Goal: Information Seeking & Learning: Learn about a topic

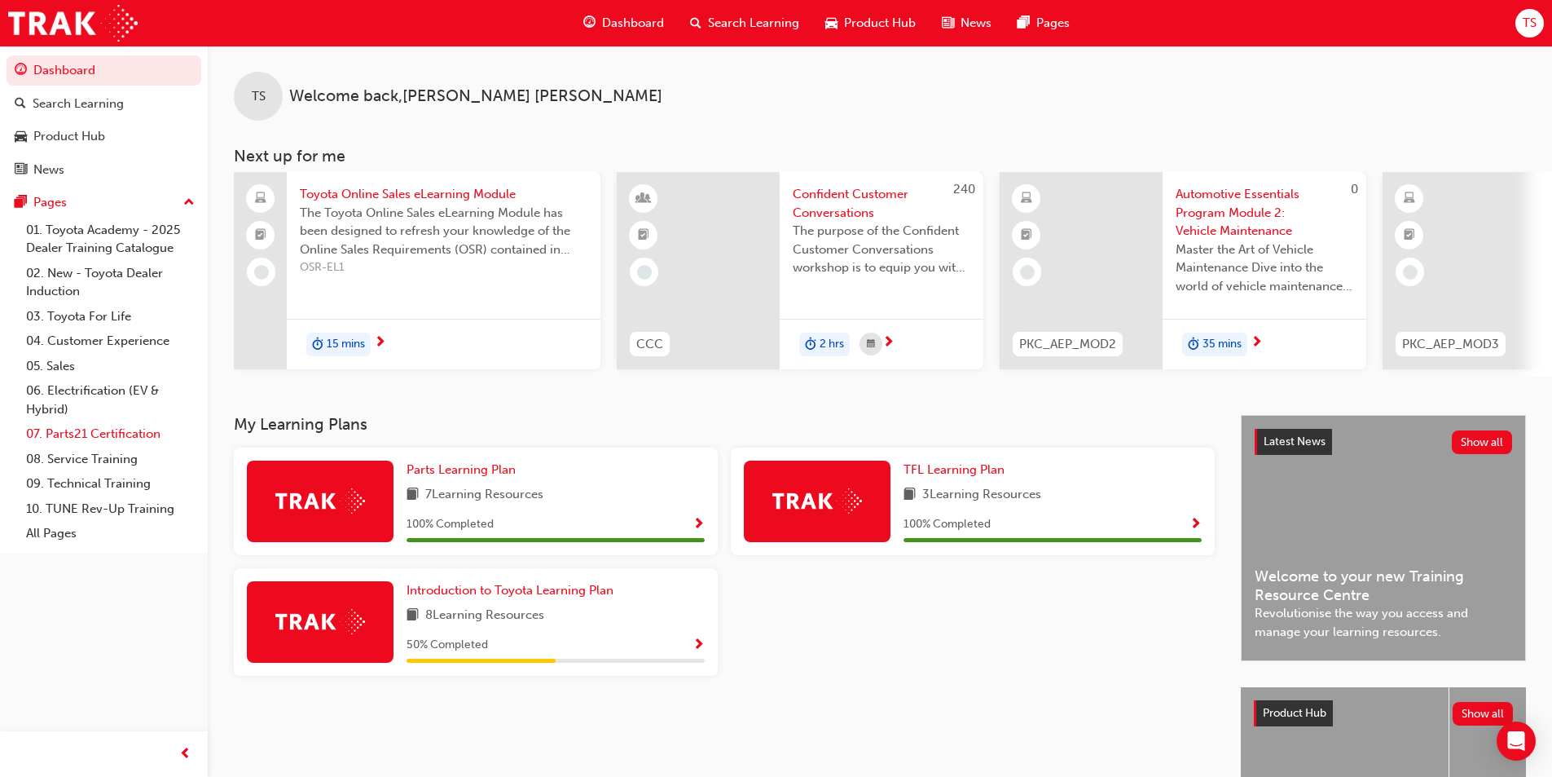
click at [83, 437] on link "07. Parts21 Certification" at bounding box center [111, 433] width 182 height 25
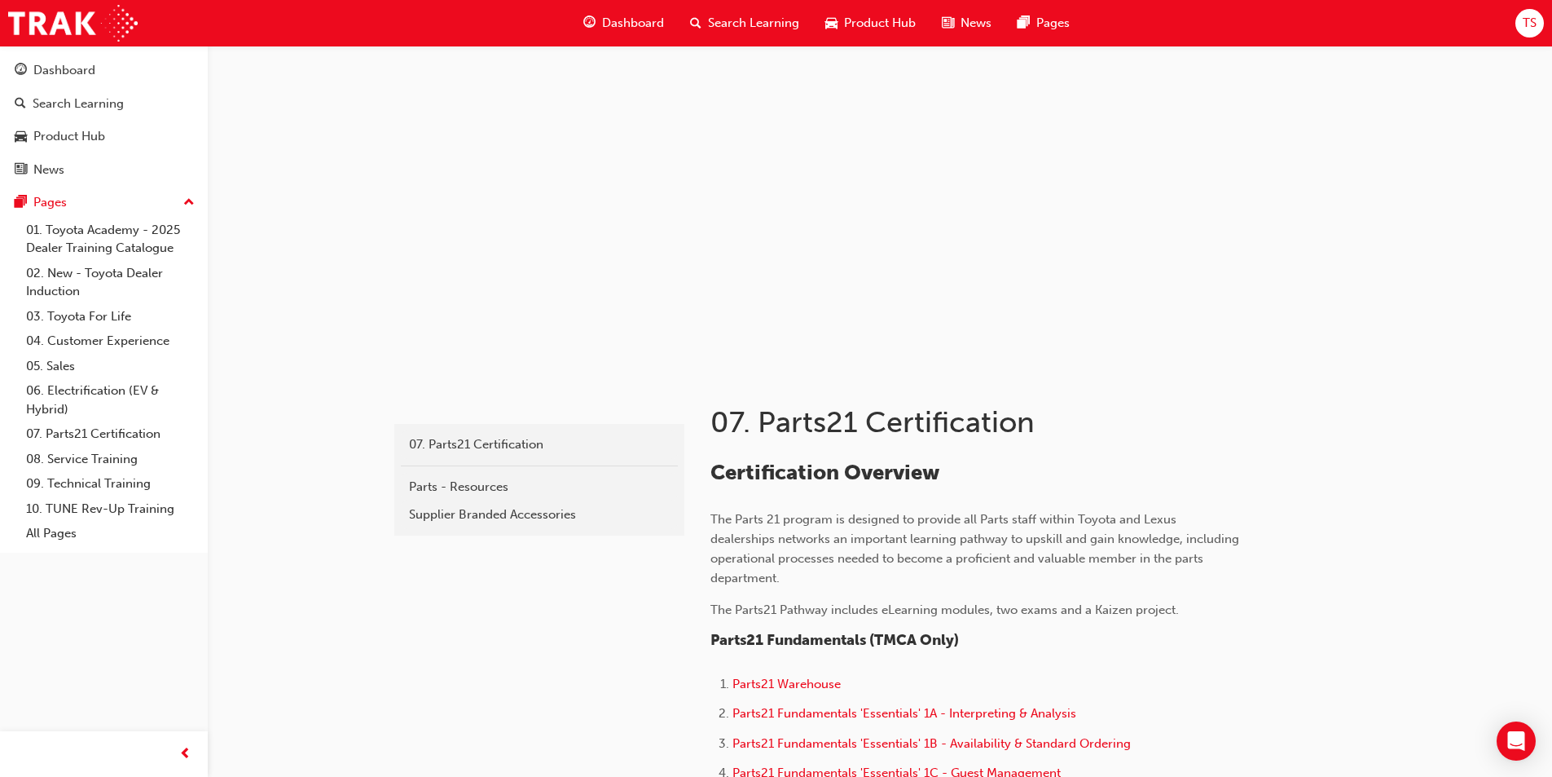
click at [638, 20] on span "Dashboard" at bounding box center [633, 23] width 62 height 19
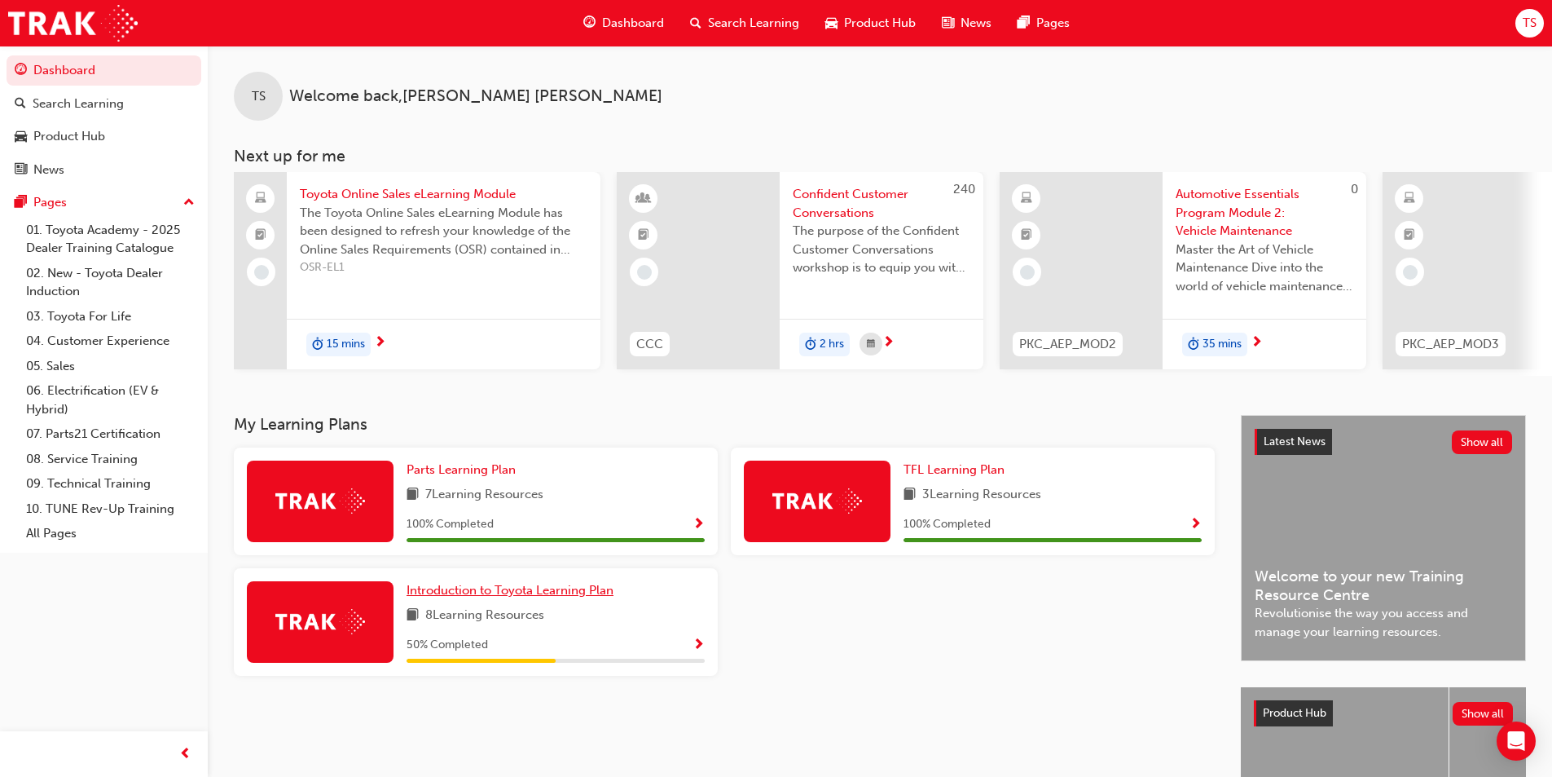
click at [447, 597] on span "Introduction to Toyota Learning Plan" at bounding box center [510, 590] width 207 height 15
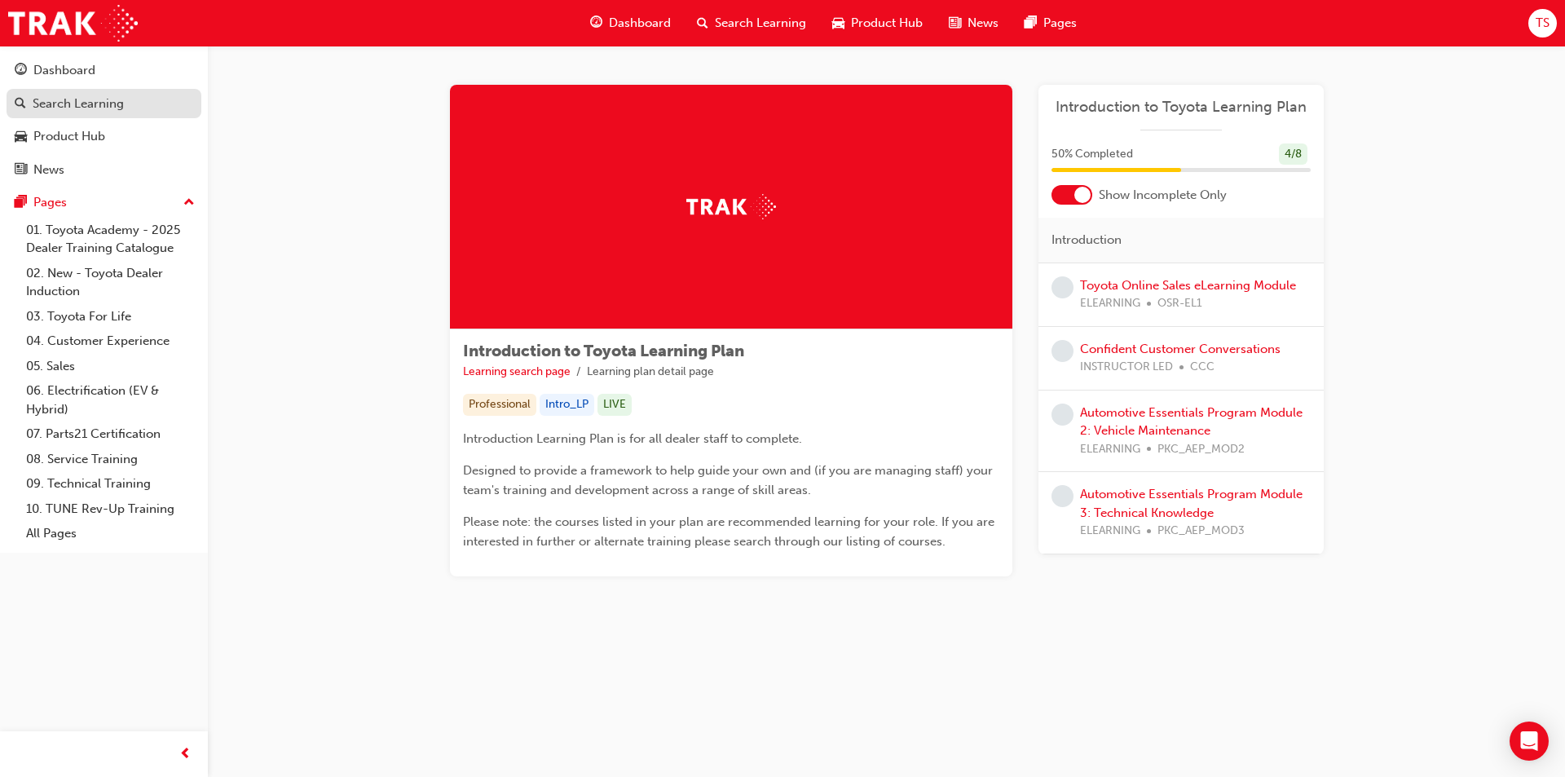
click at [51, 100] on div "Search Learning" at bounding box center [78, 104] width 91 height 19
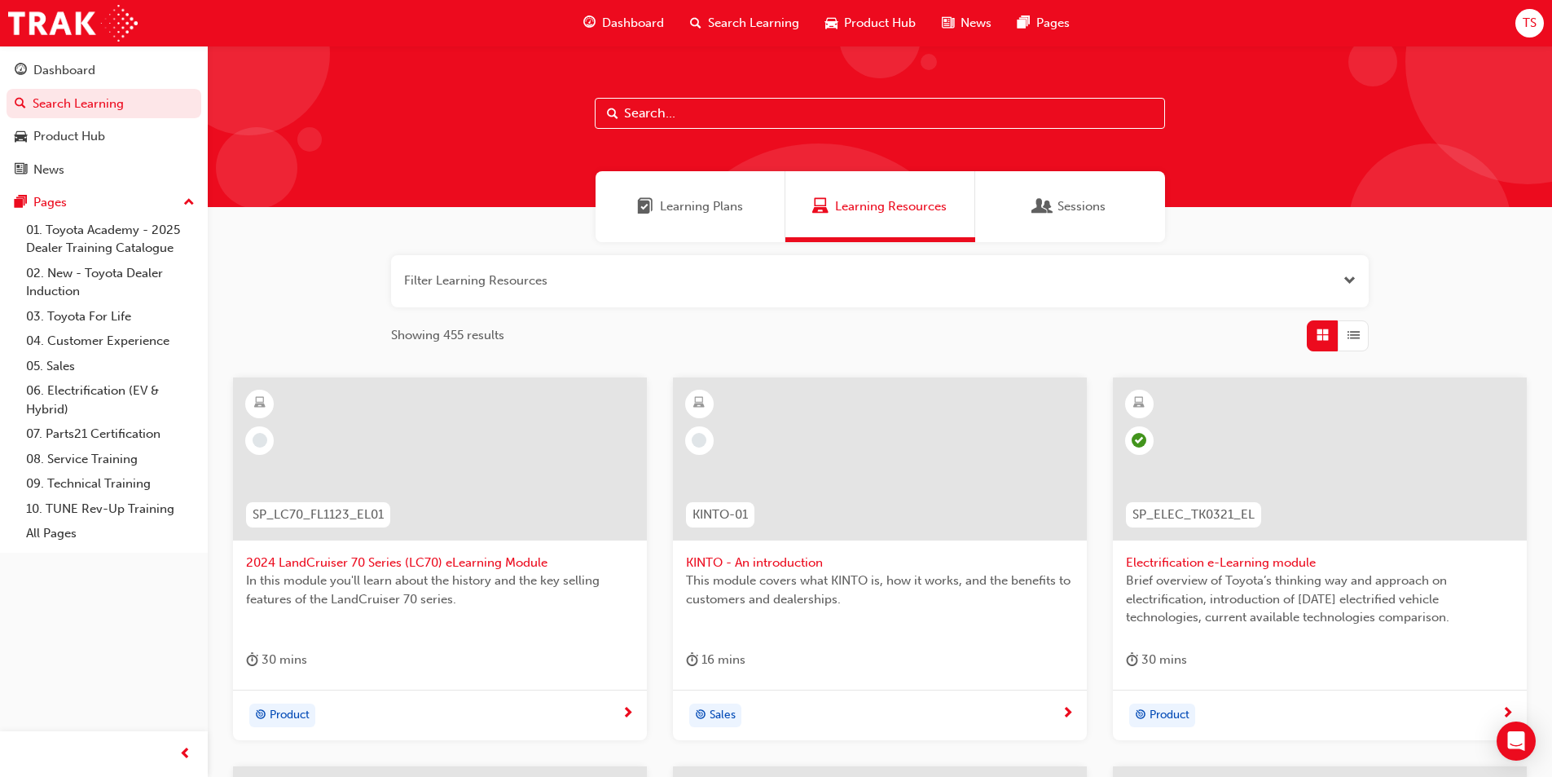
click at [646, 112] on input "text" at bounding box center [880, 113] width 570 height 31
click at [667, 203] on span "Learning Plans" at bounding box center [701, 206] width 83 height 19
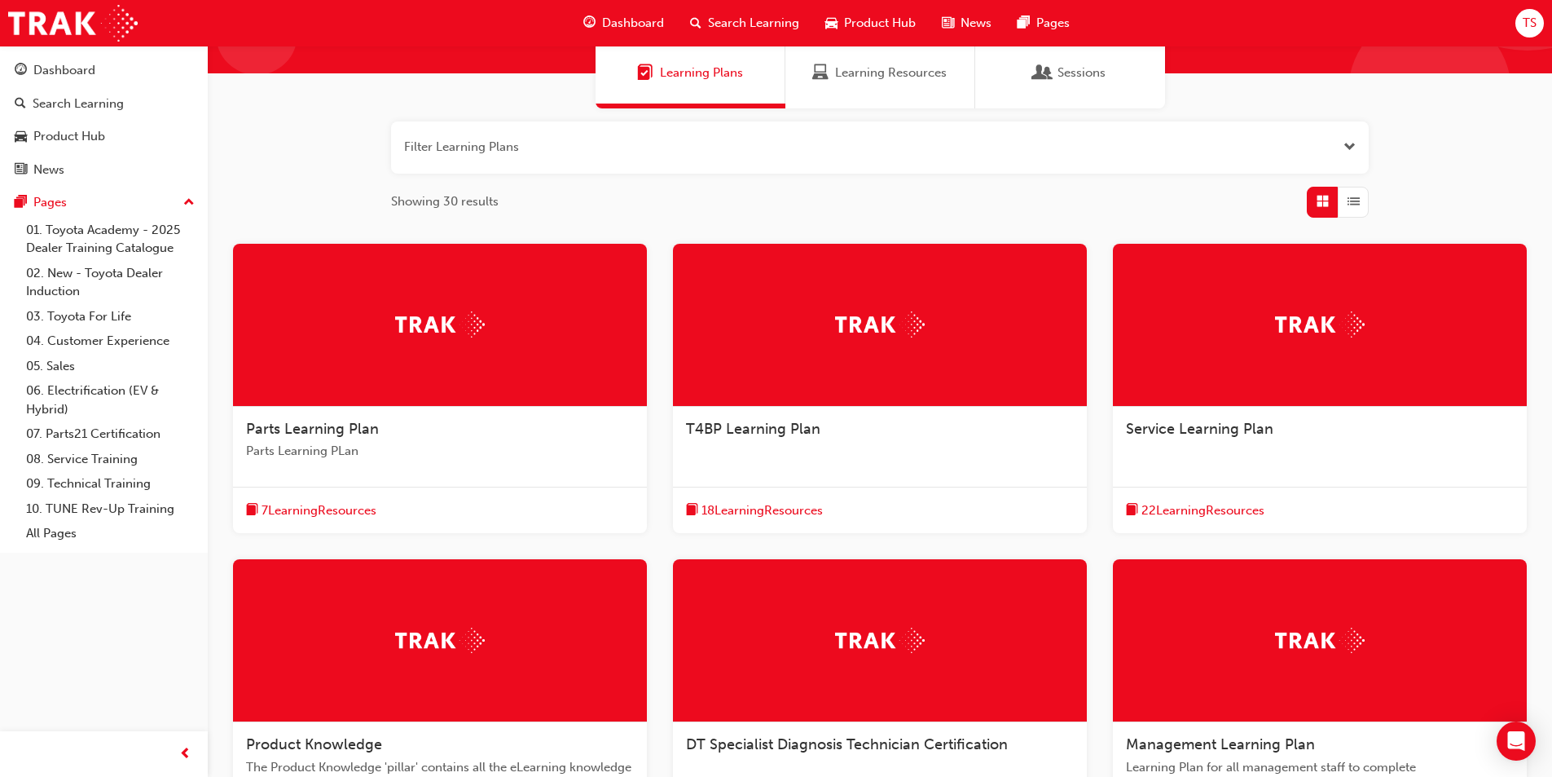
scroll to position [163, 0]
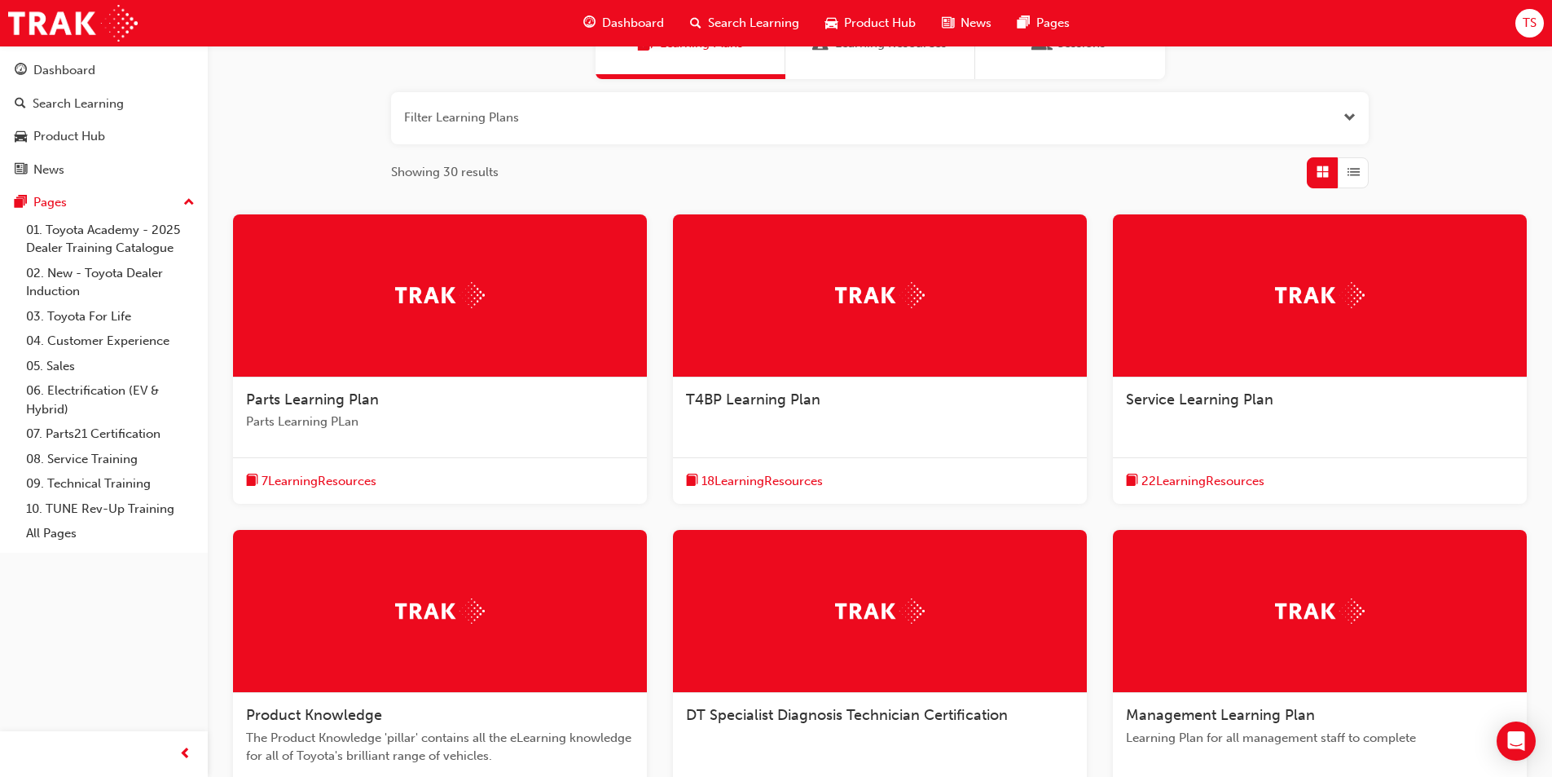
click at [318, 402] on span "Parts Learning Plan" at bounding box center [312, 399] width 133 height 18
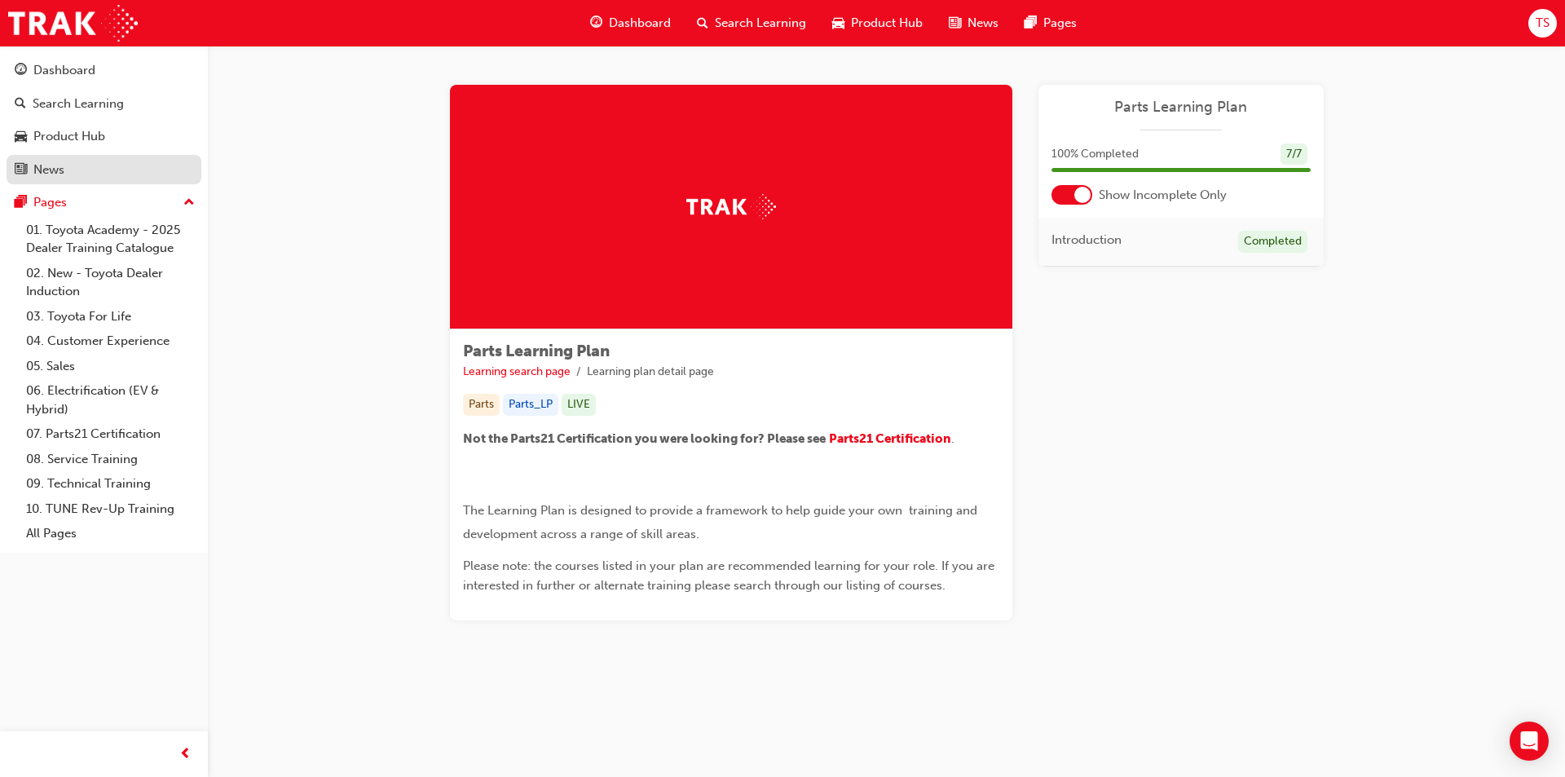
click at [51, 177] on div "News" at bounding box center [48, 170] width 31 height 19
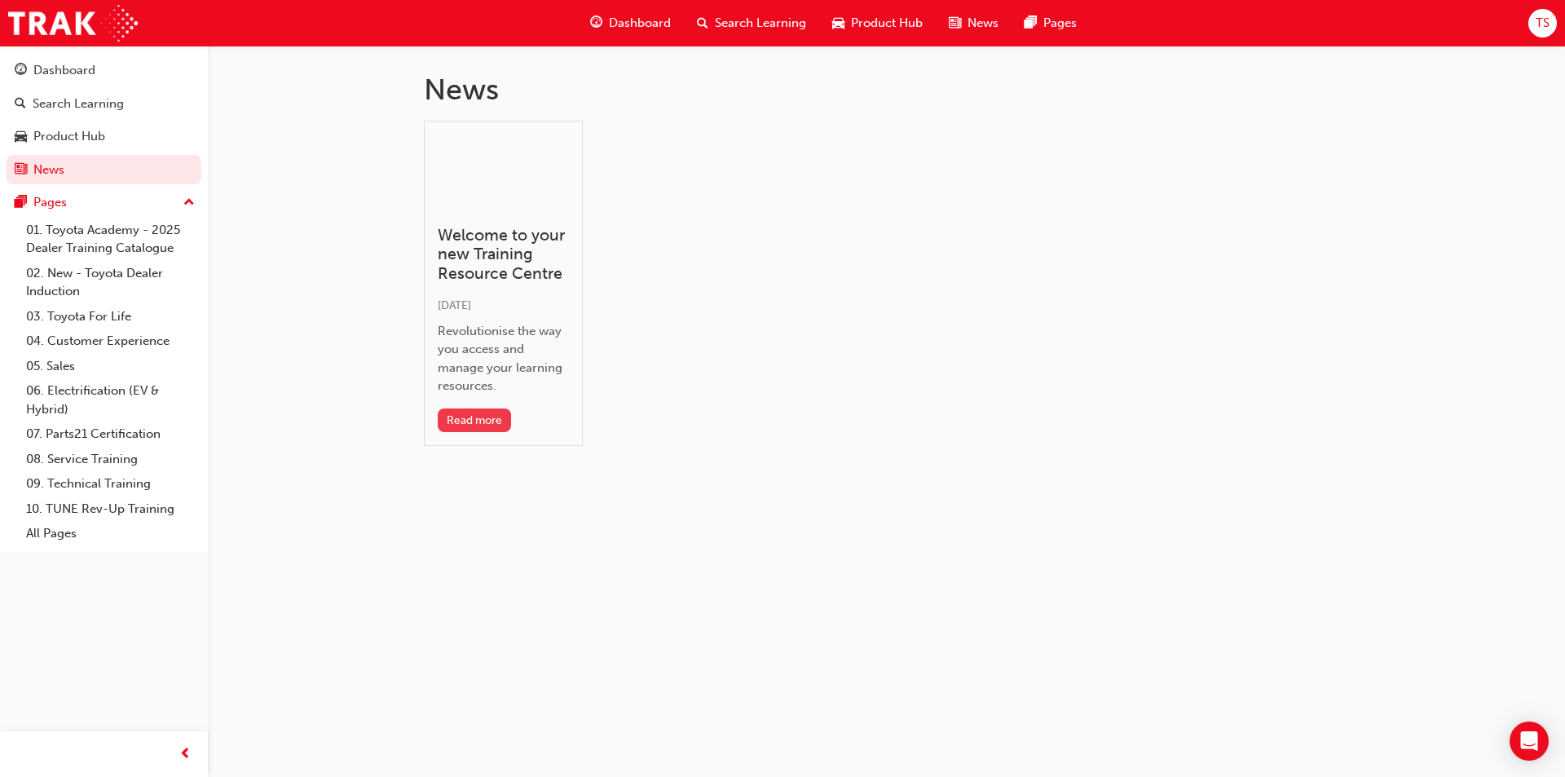
click at [466, 427] on button "Read more" at bounding box center [475, 420] width 74 height 24
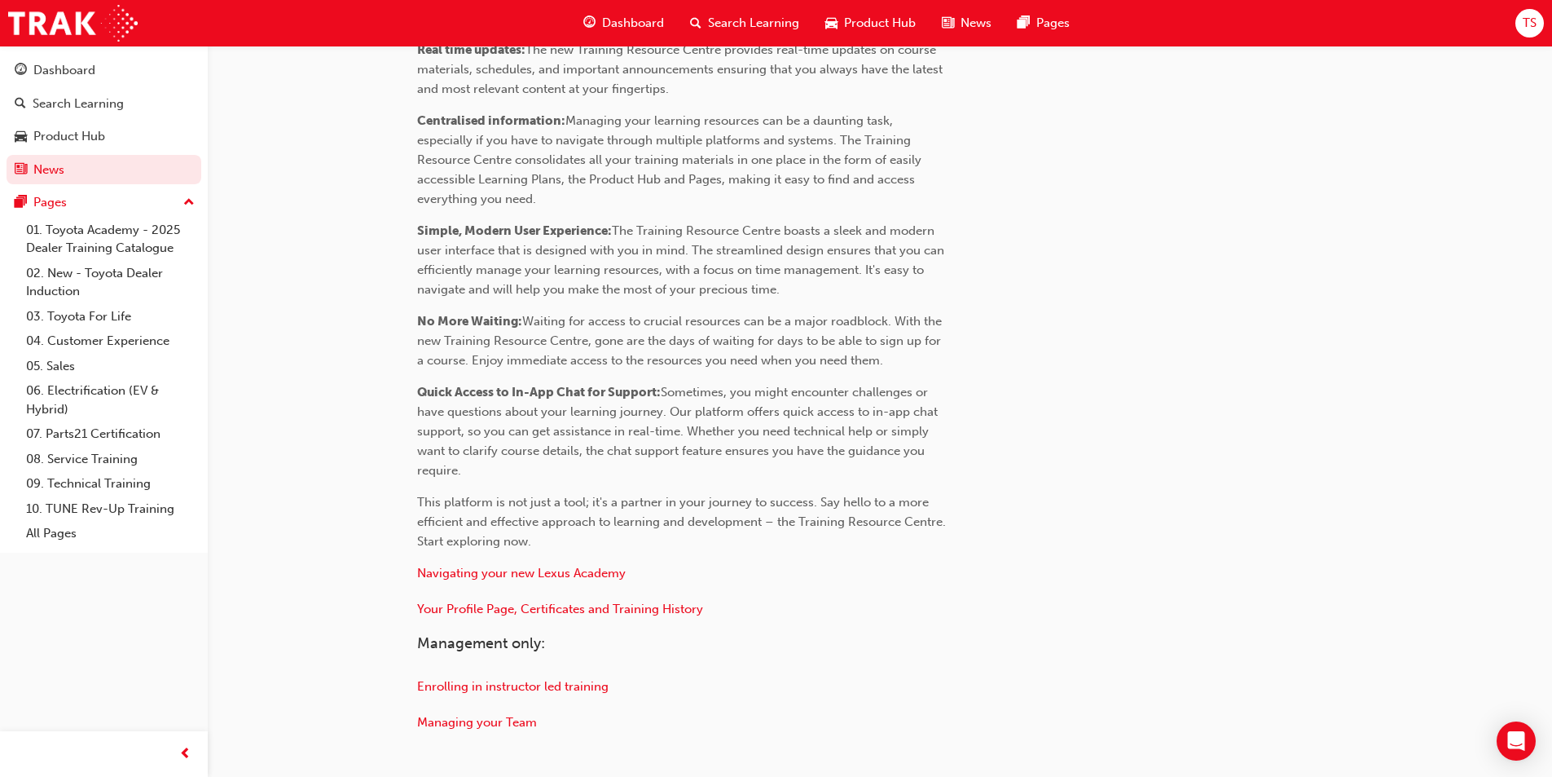
scroll to position [645, 0]
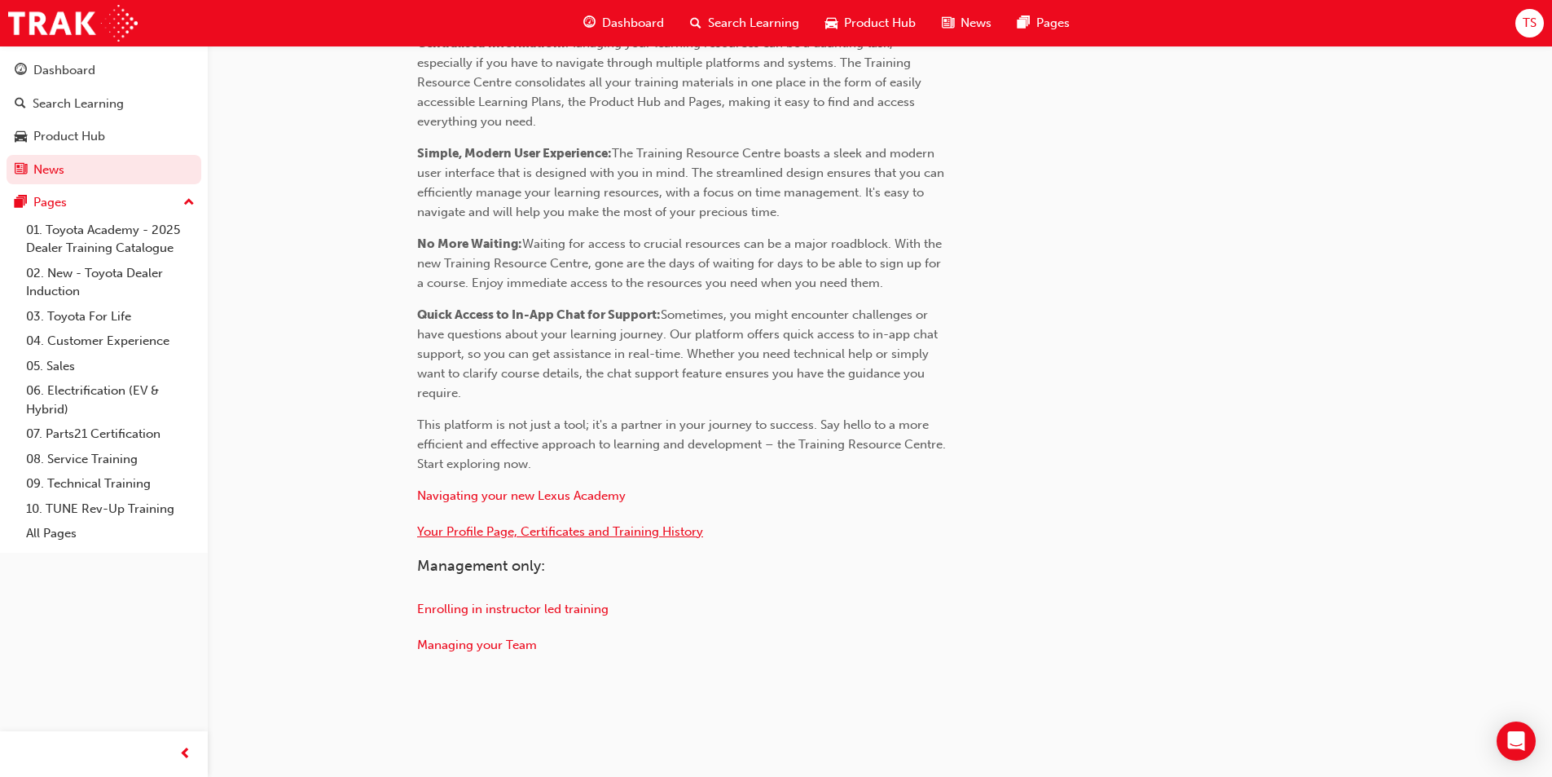
click at [561, 529] on span "Your Profile Page, Certificates and Training History" at bounding box center [560, 531] width 286 height 15
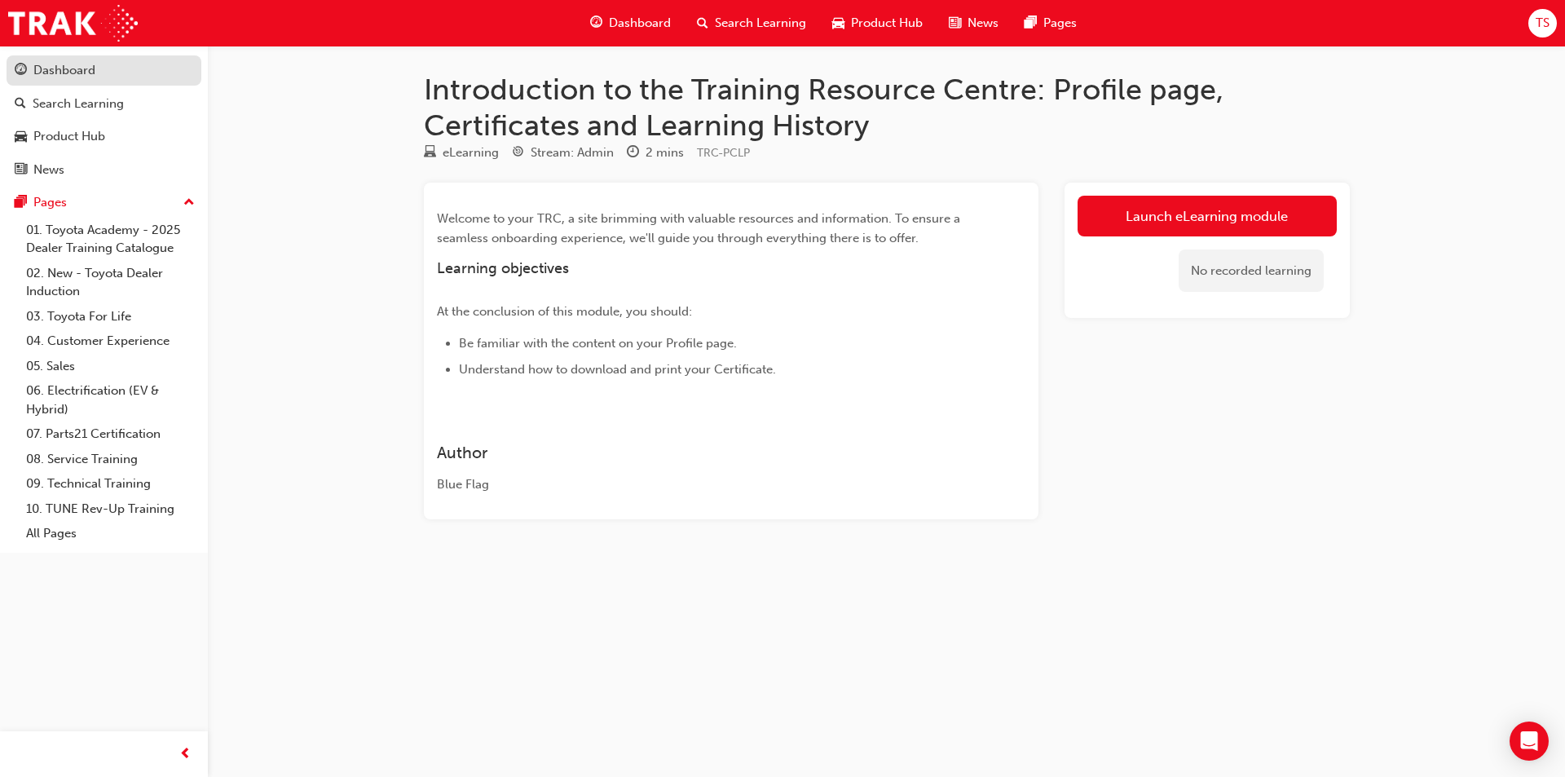
click at [79, 68] on div "Dashboard" at bounding box center [64, 70] width 62 height 19
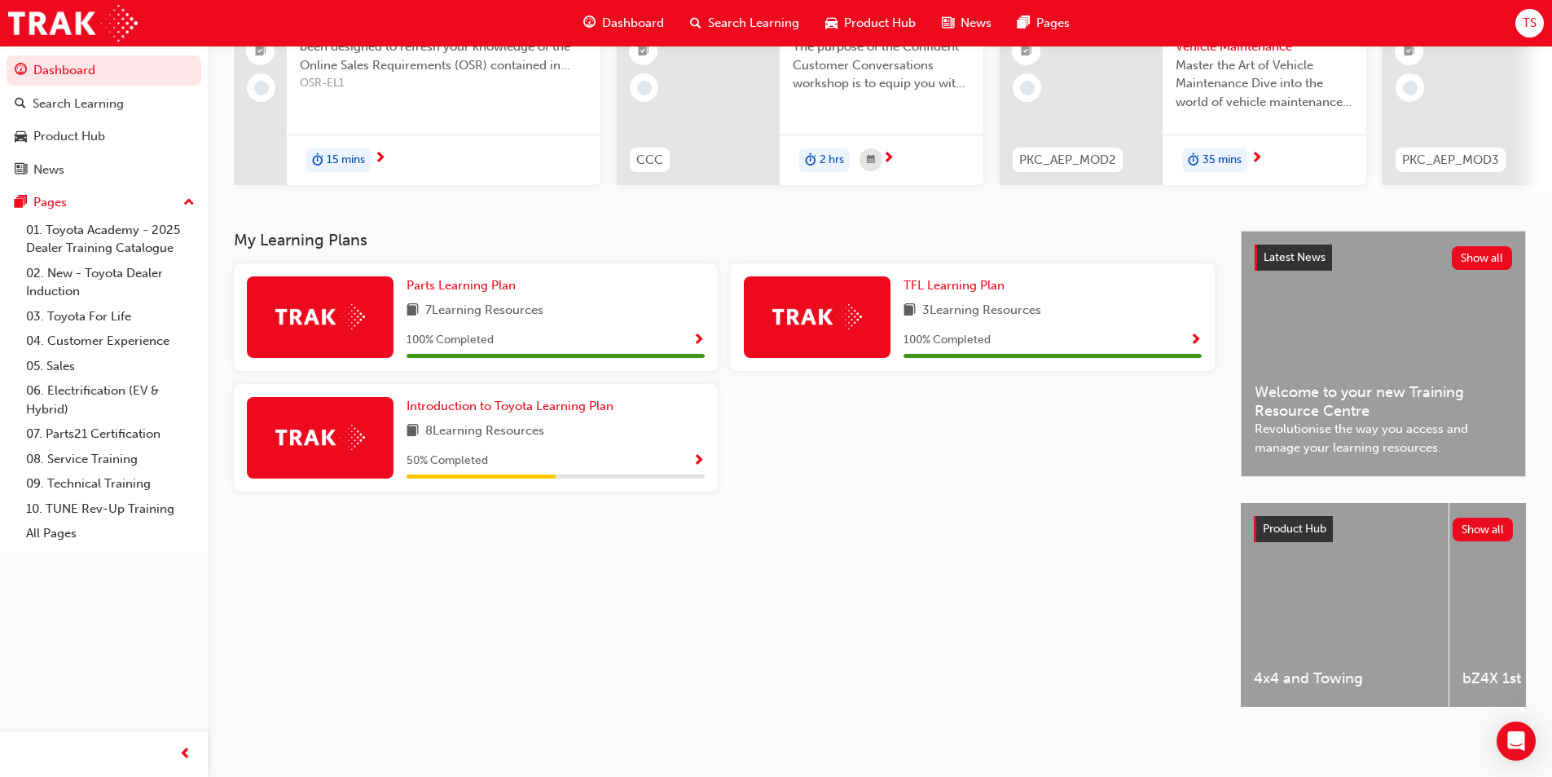
scroll to position [197, 0]
click at [76, 534] on link "All Pages" at bounding box center [111, 533] width 182 height 25
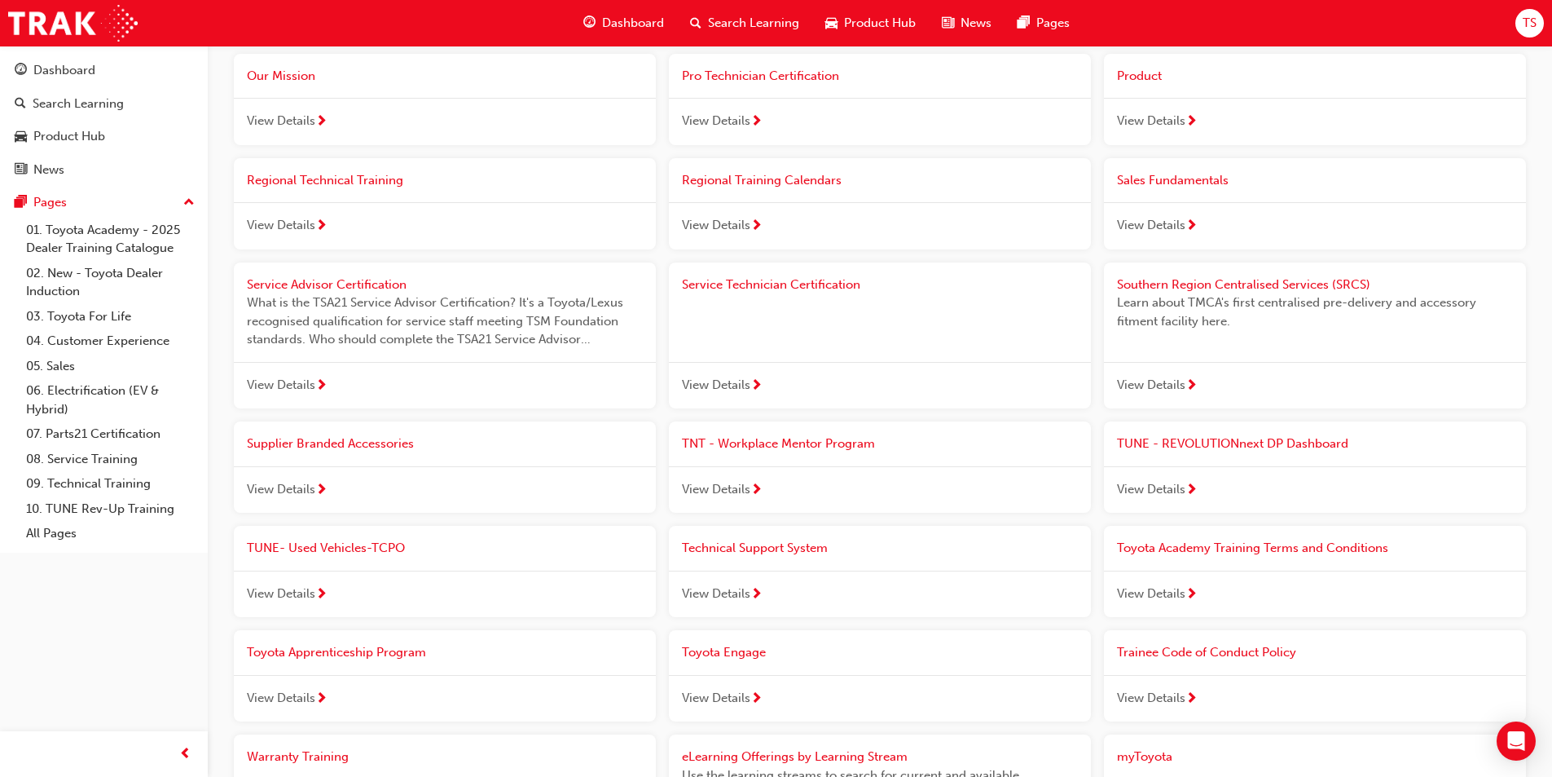
scroll to position [1385, 0]
click at [20, 68] on span "guage-icon" at bounding box center [21, 71] width 12 height 15
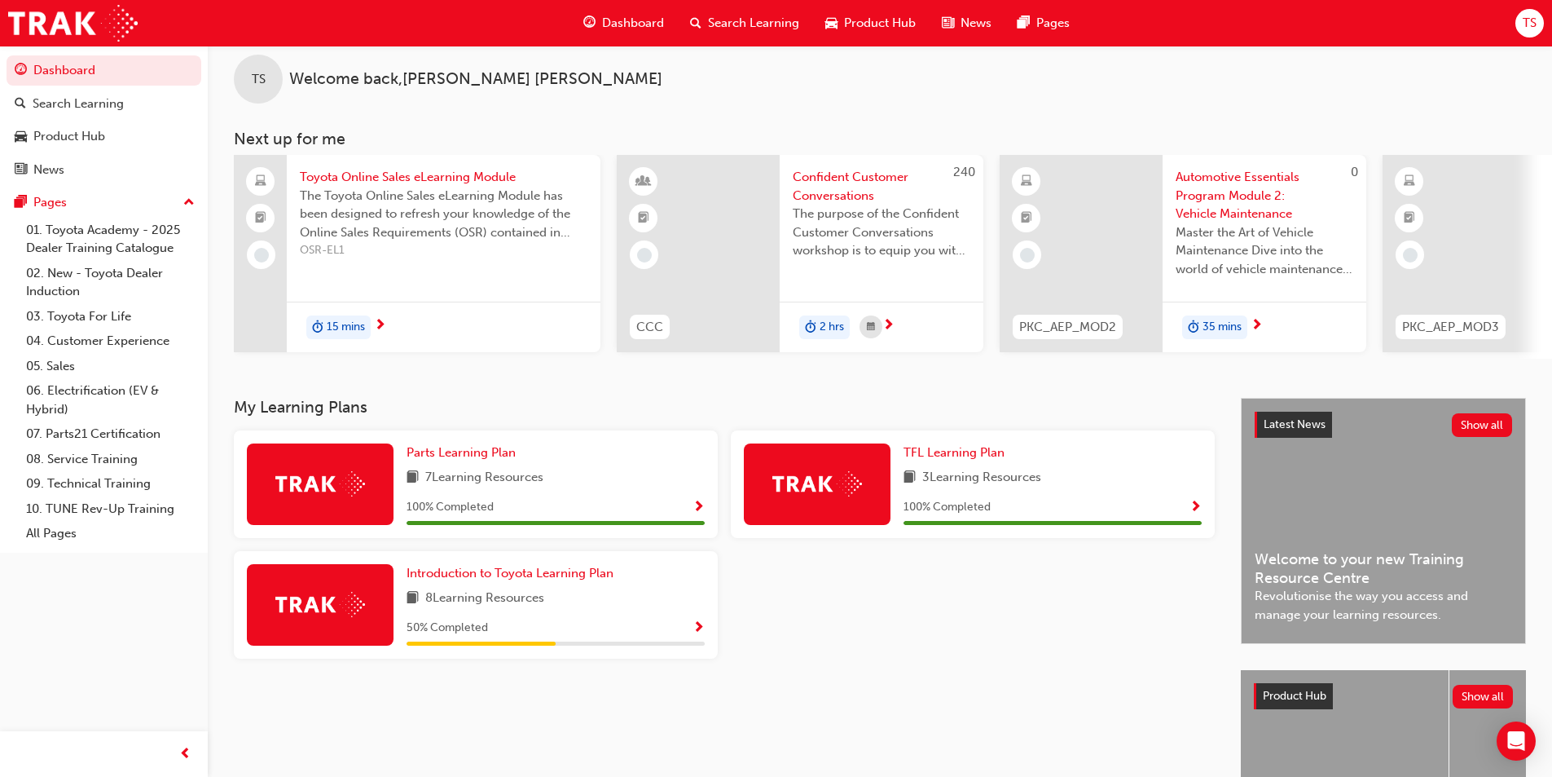
scroll to position [163, 0]
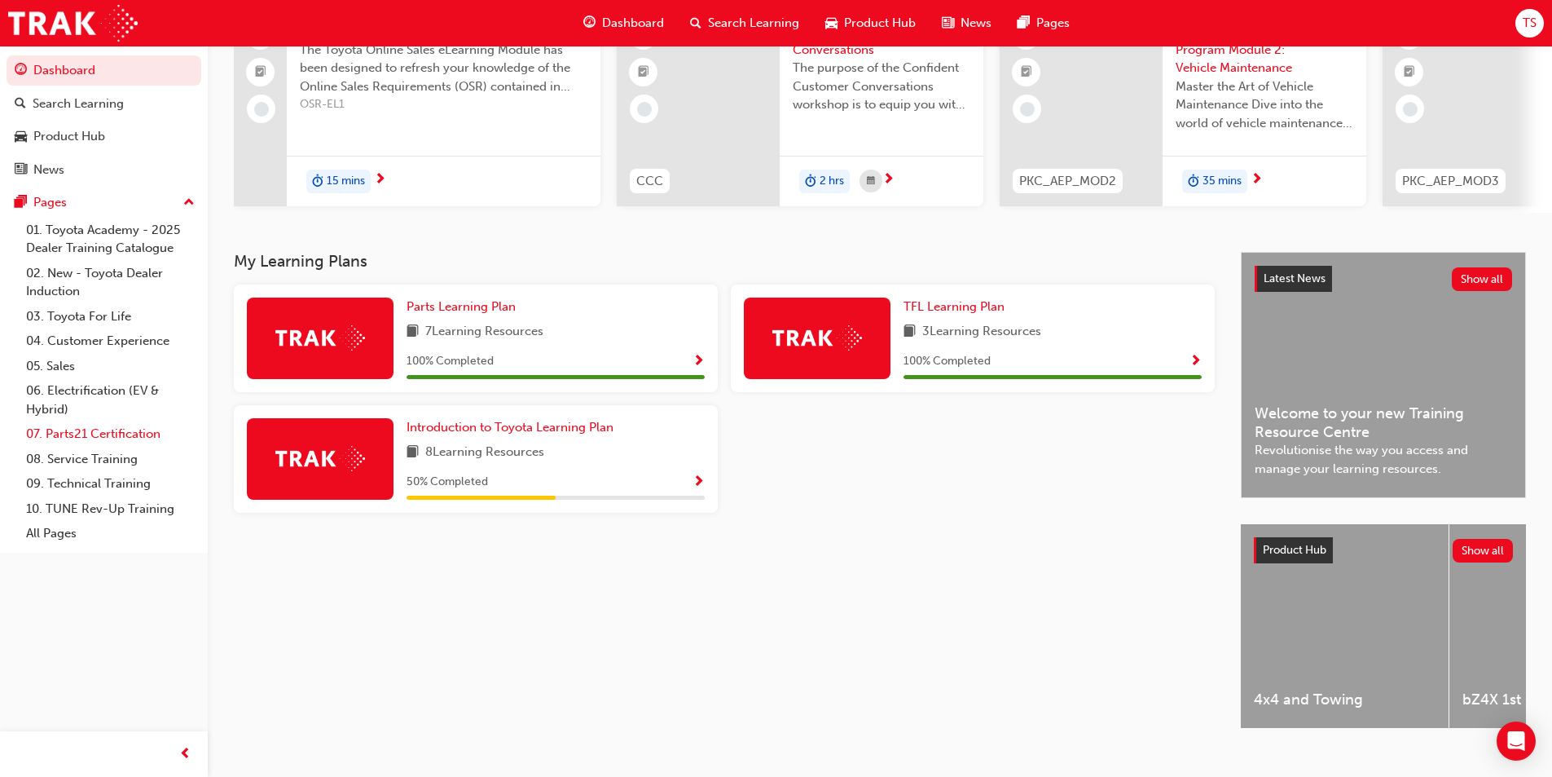
click at [72, 434] on link "07. Parts21 Certification" at bounding box center [111, 433] width 182 height 25
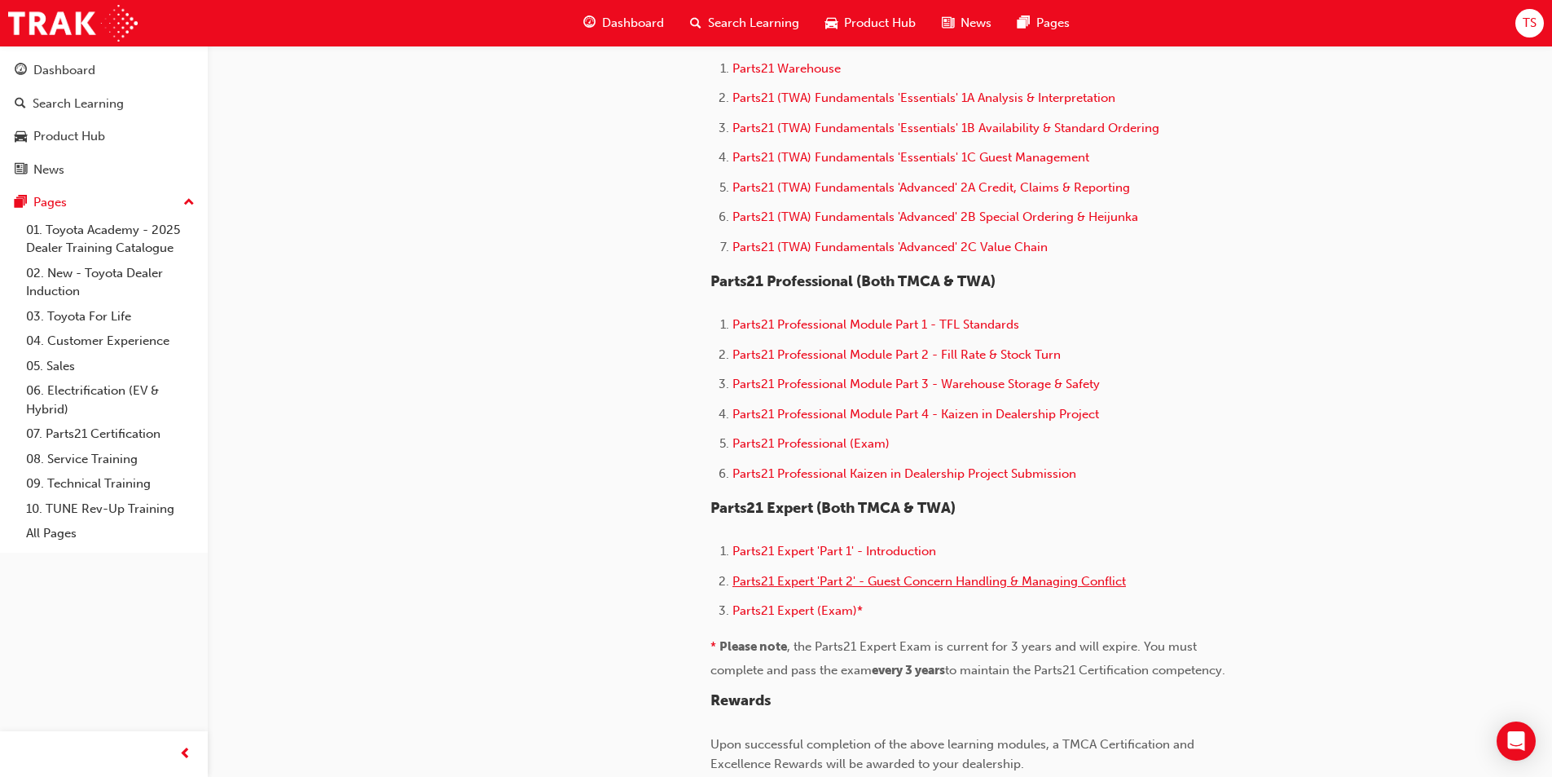
scroll to position [896, 0]
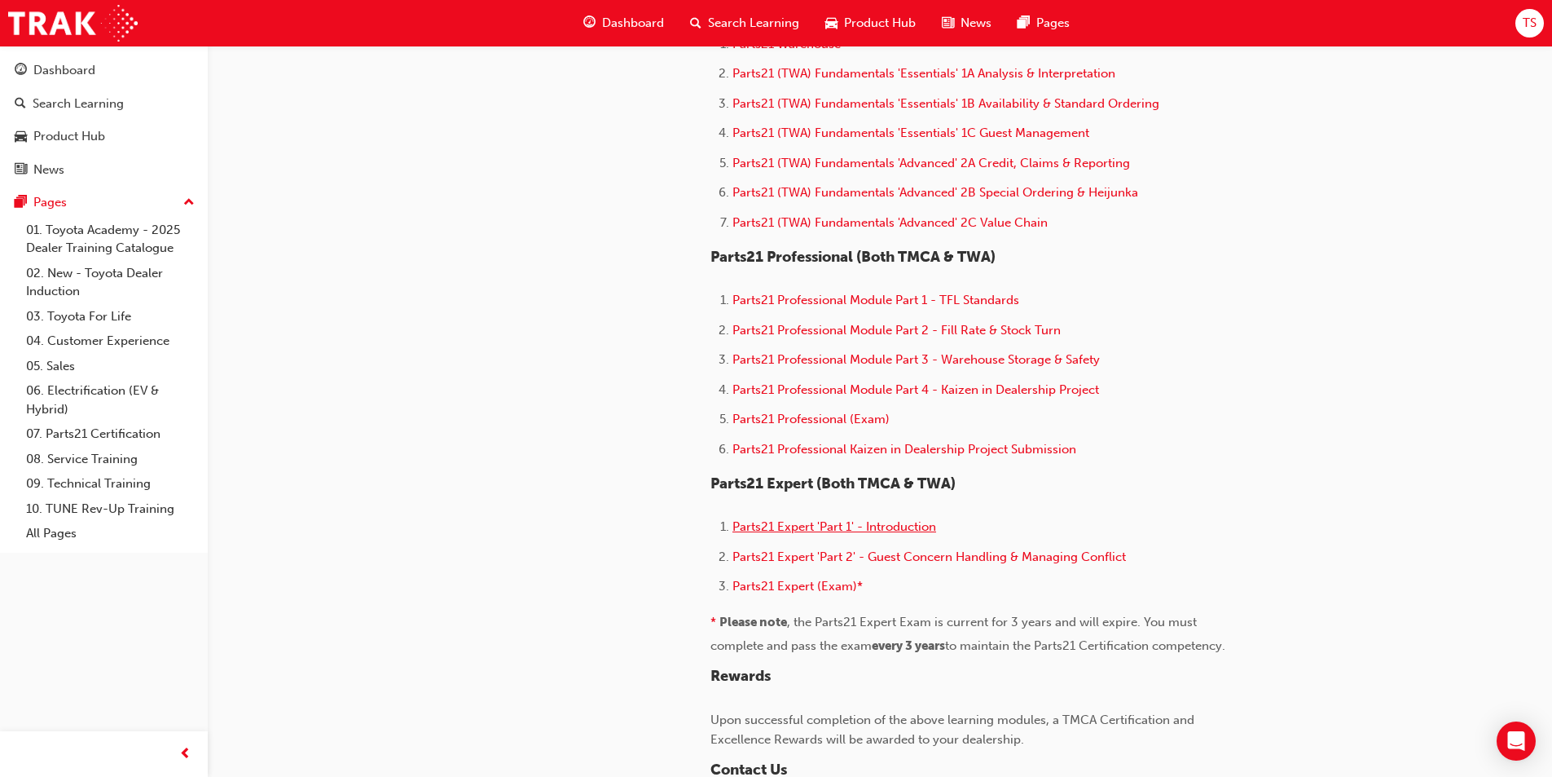
click at [797, 526] on span "Parts21 Expert 'Part 1' - Introduction" at bounding box center [835, 526] width 204 height 15
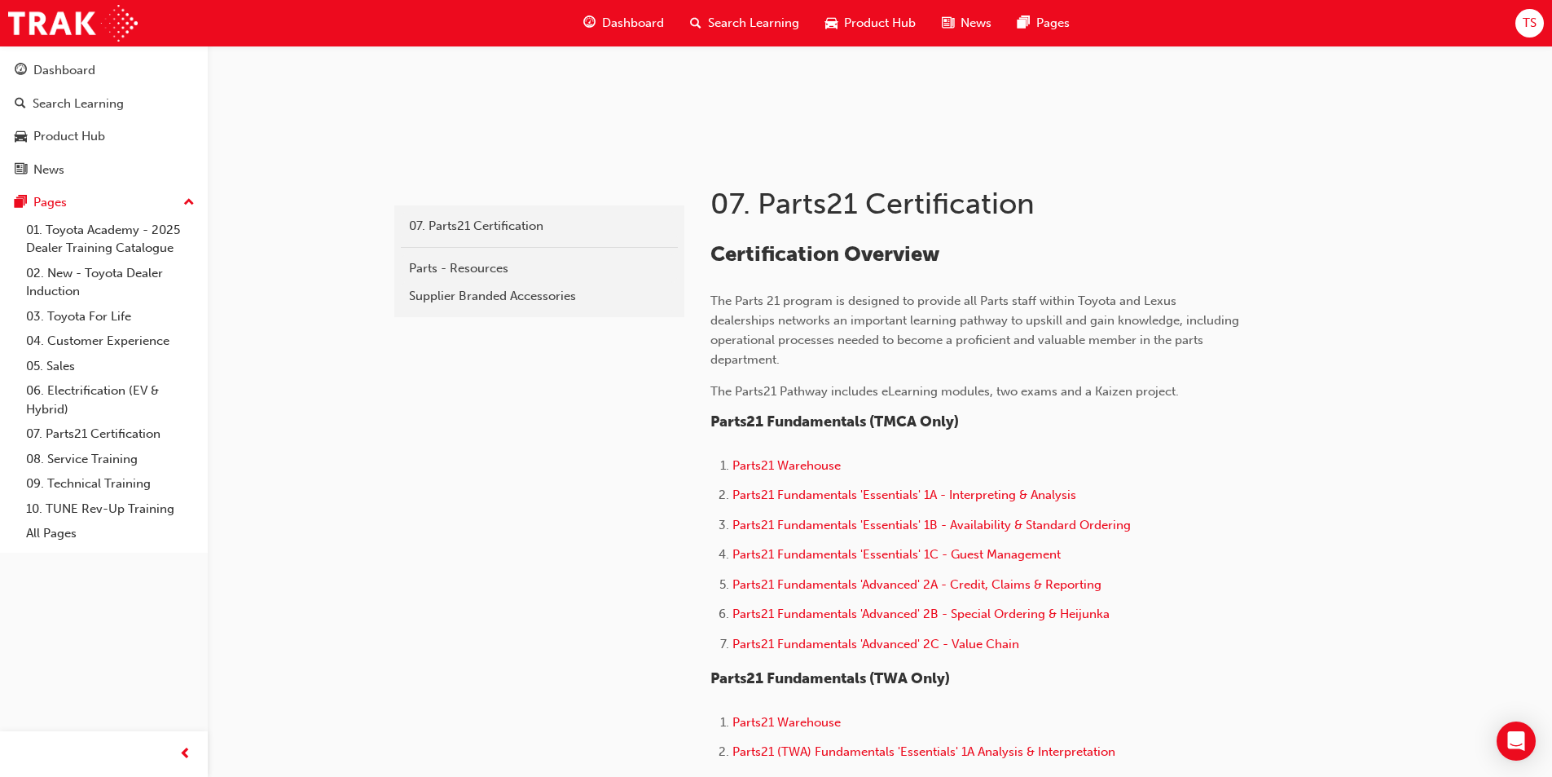
scroll to position [244, 0]
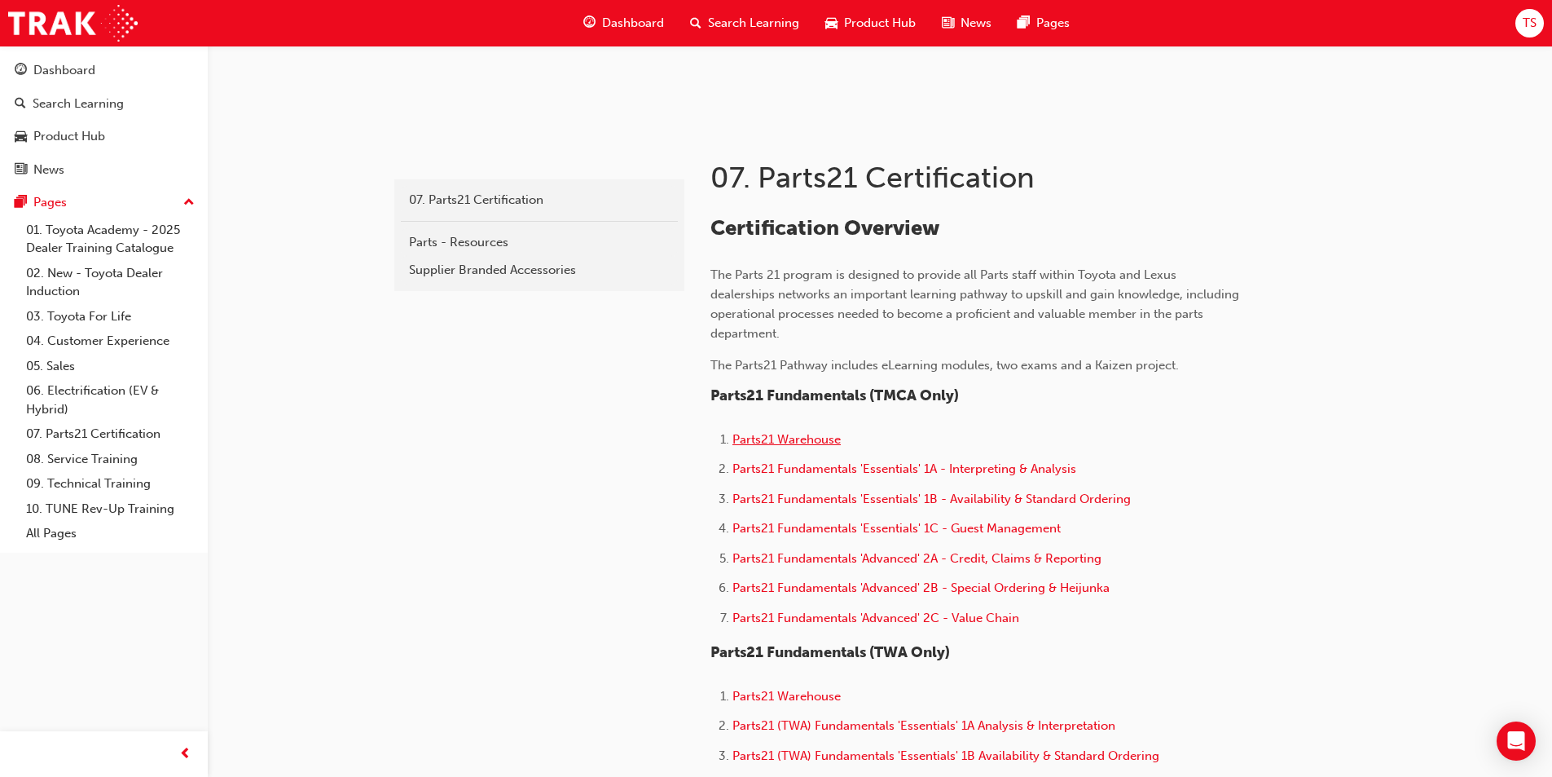
click at [749, 438] on span "Parts21 Warehouse" at bounding box center [787, 439] width 108 height 15
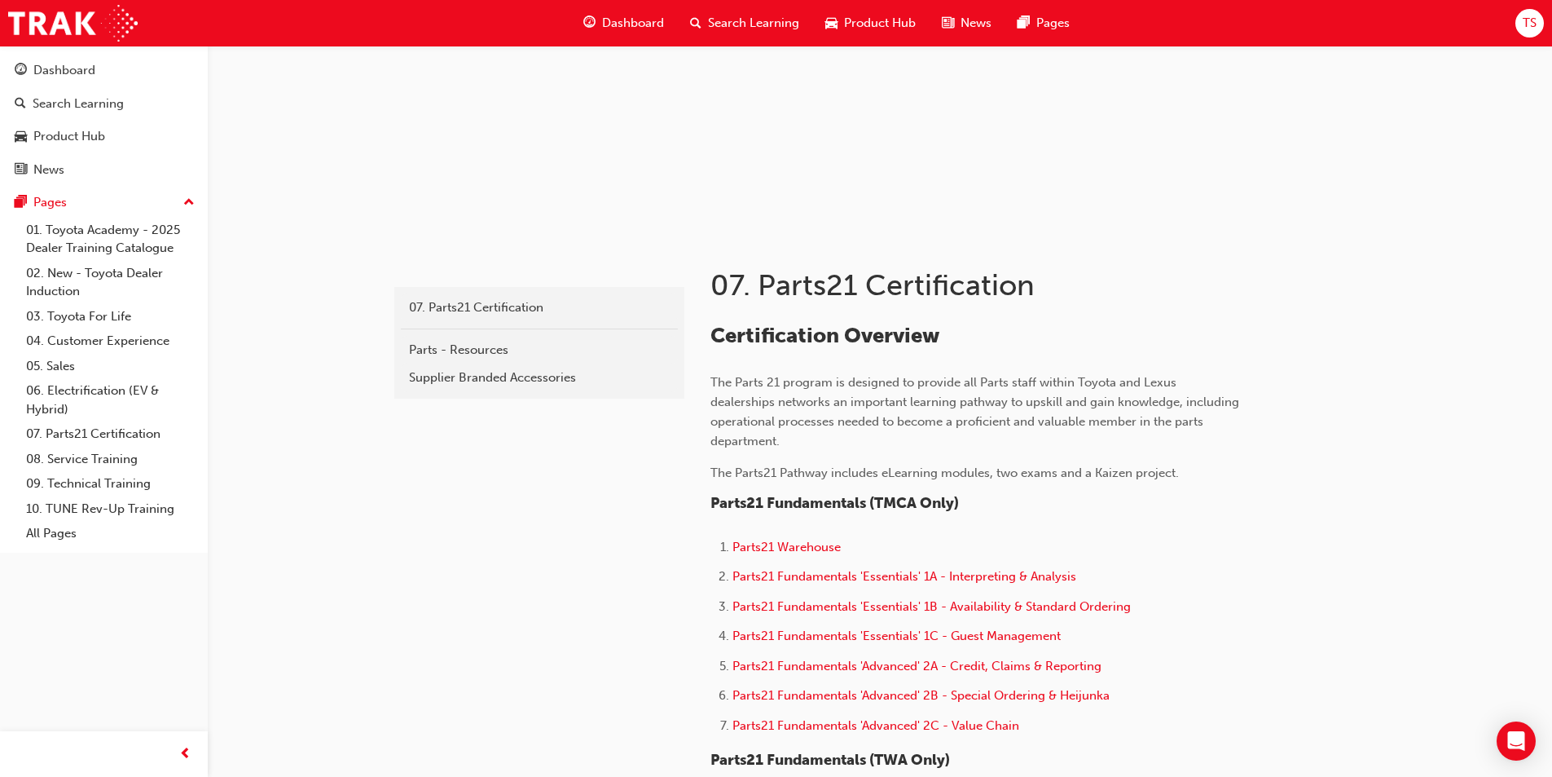
scroll to position [244, 0]
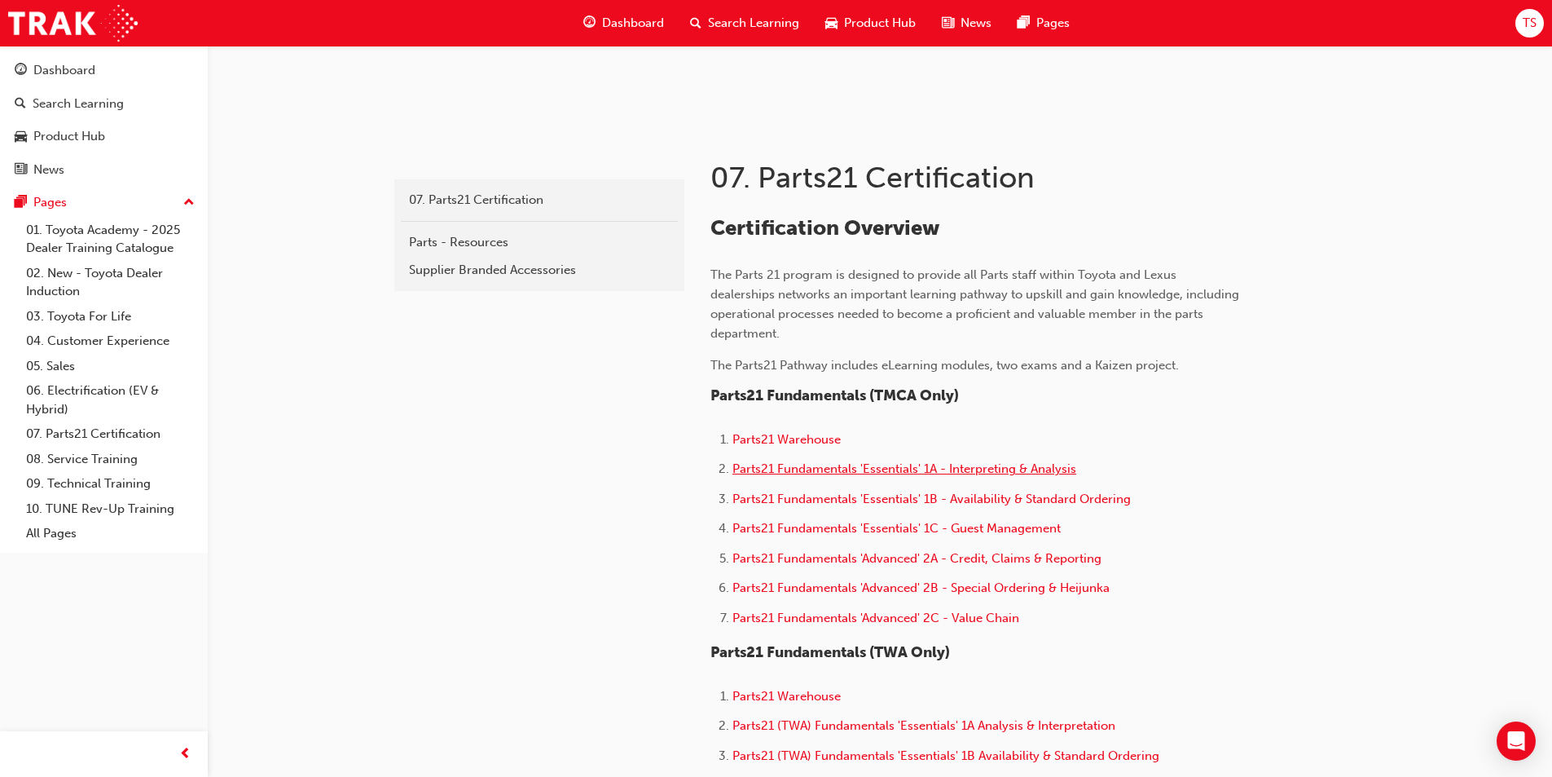
click at [815, 470] on span "Parts21 Fundamentals 'Essentials' 1A - Interpreting & Analysis" at bounding box center [905, 468] width 344 height 15
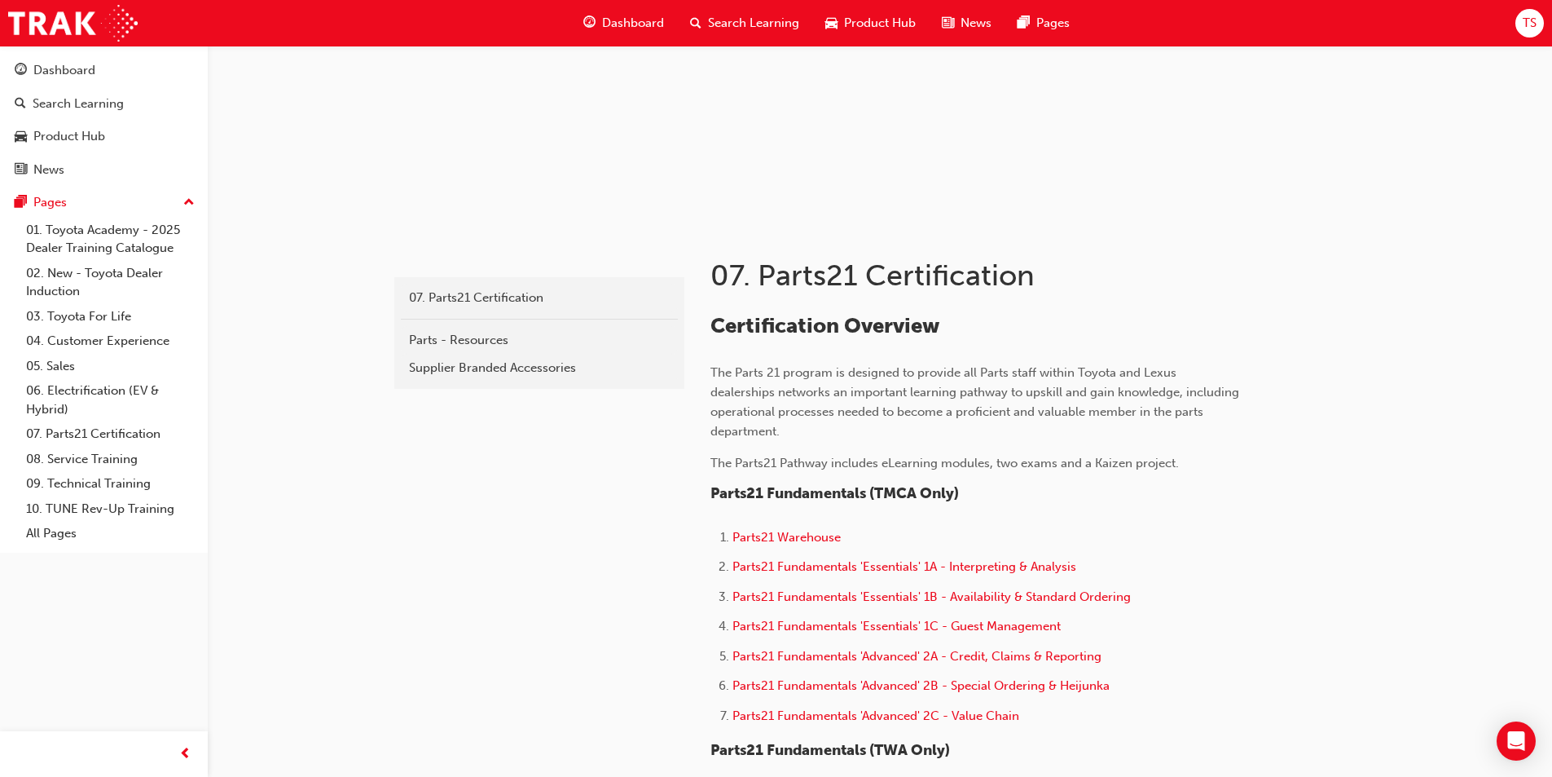
scroll to position [163, 0]
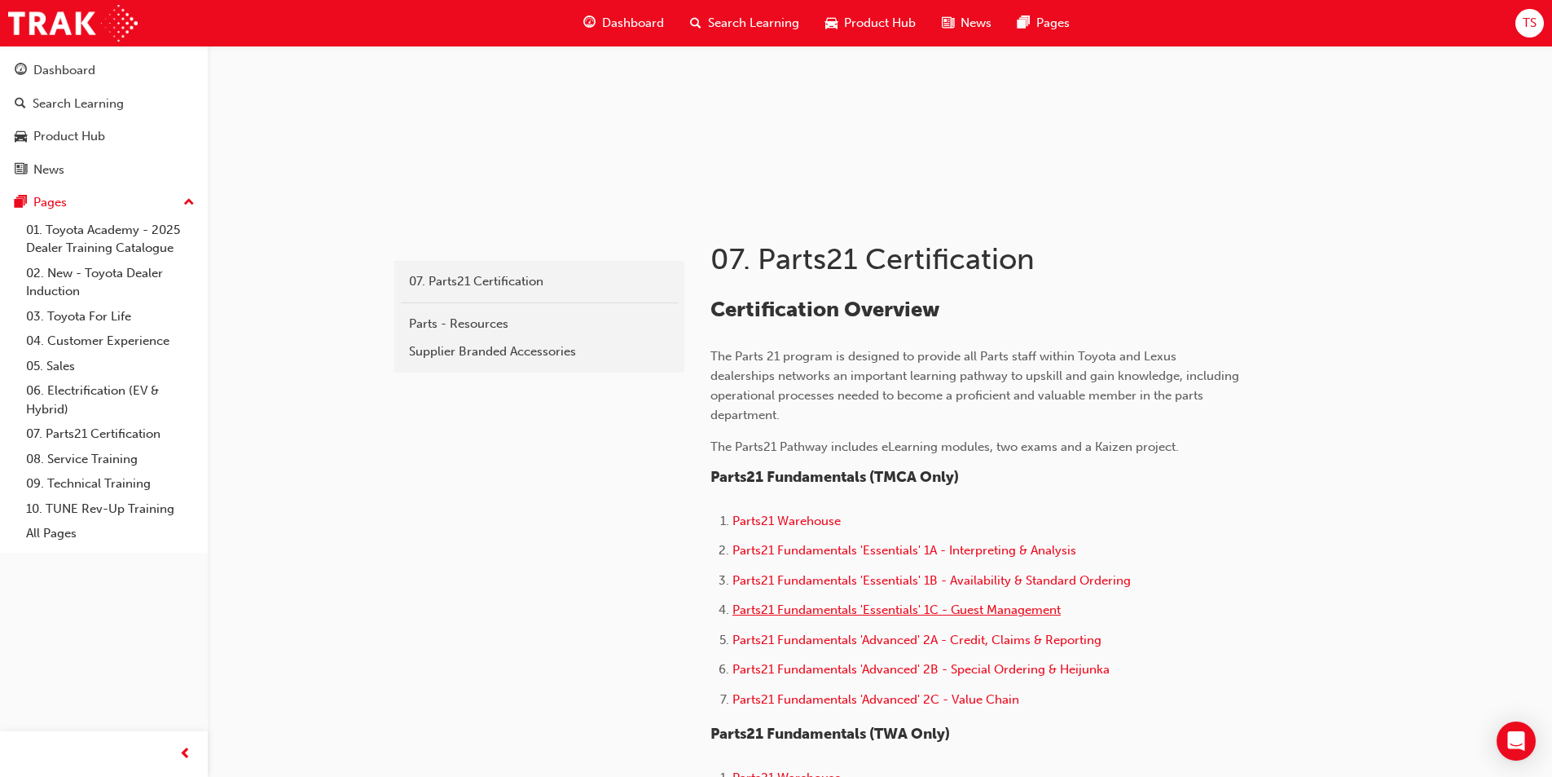
click at [870, 614] on span "Parts21 Fundamentals 'Essentials' 1C - Guest Management" at bounding box center [897, 609] width 328 height 15
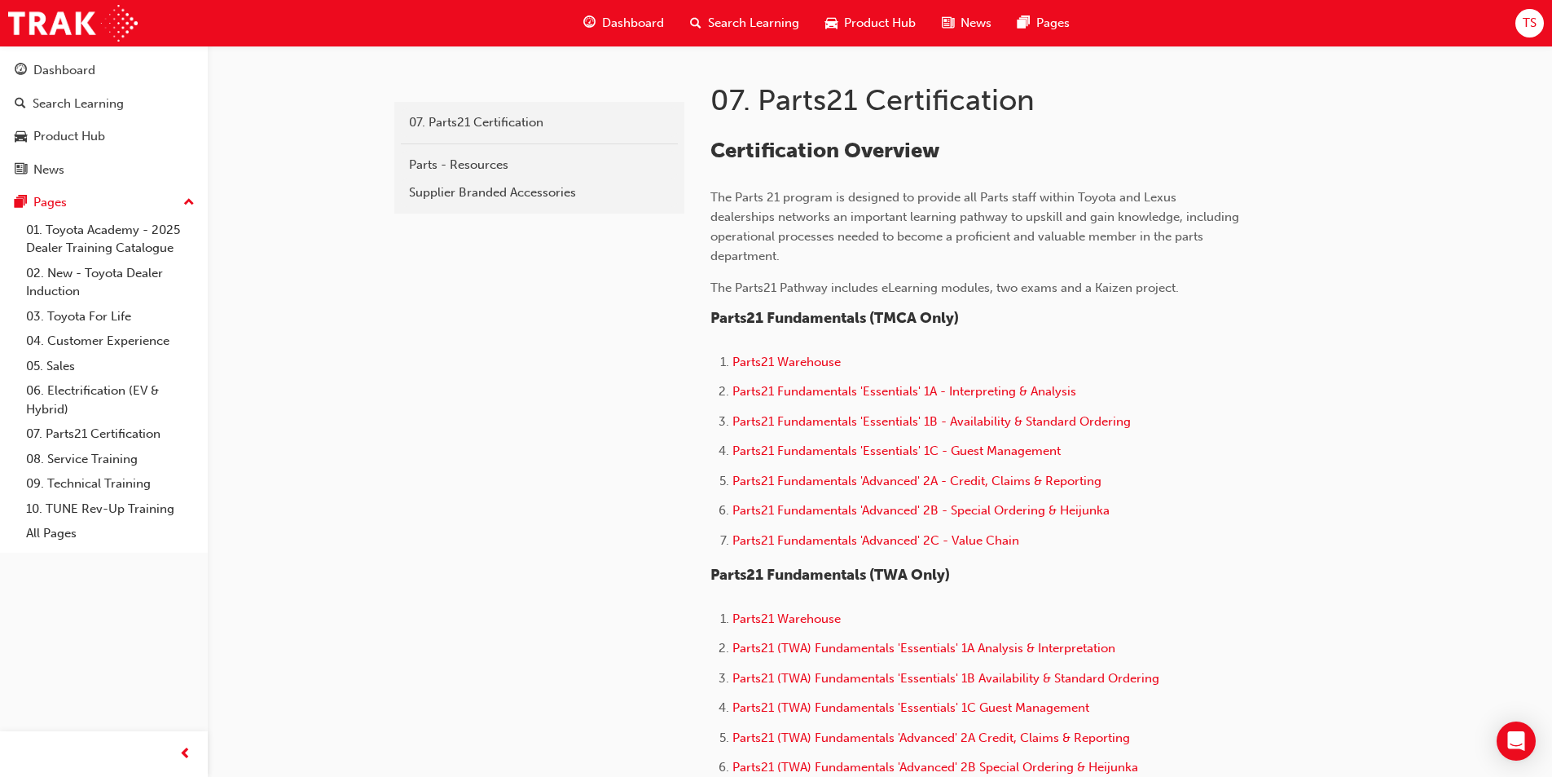
scroll to position [326, 0]
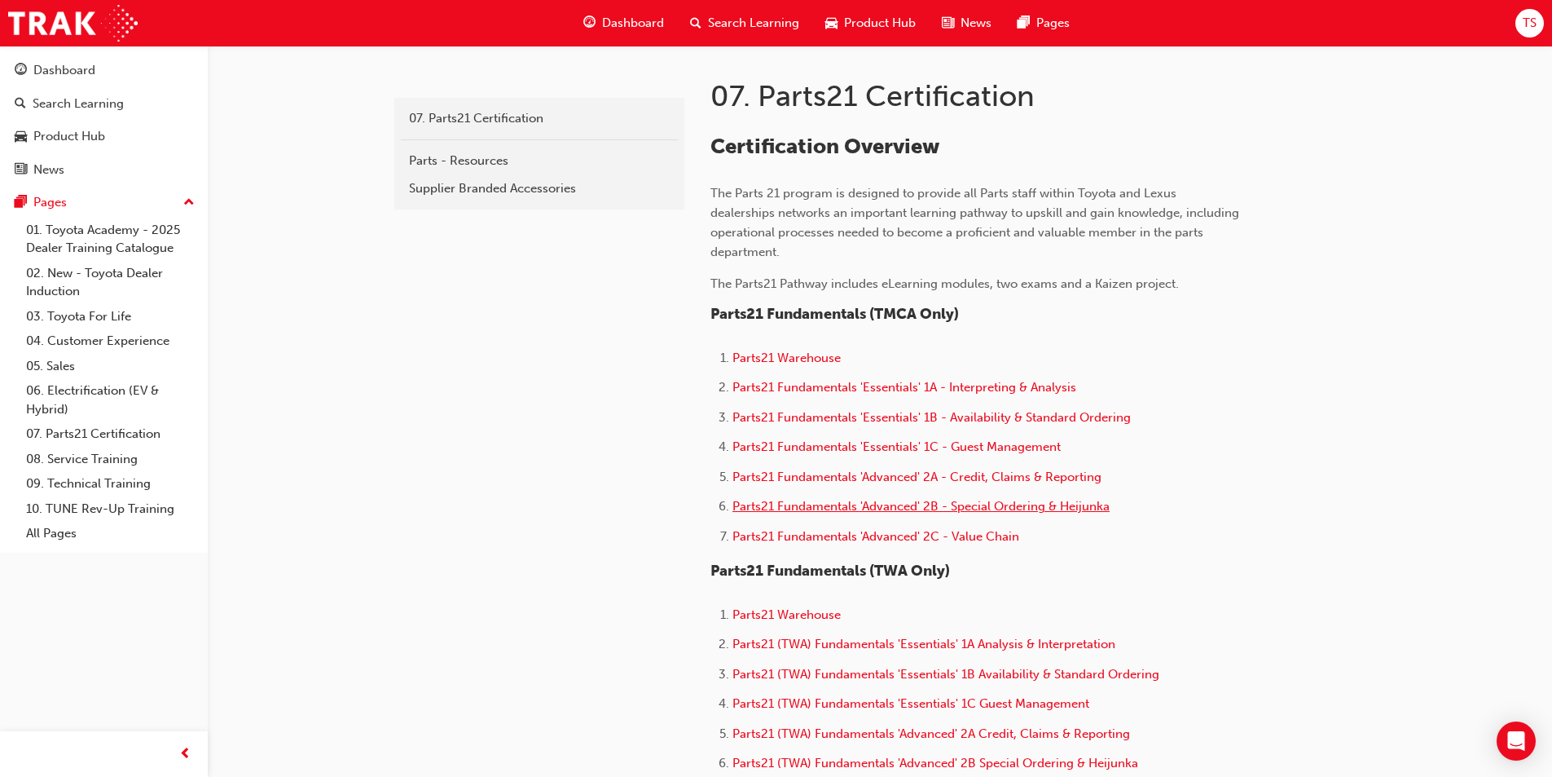
click at [811, 509] on span "Parts21 Fundamentals 'Advanced' 2B - Special Ordering & Heijunka" at bounding box center [921, 506] width 377 height 15
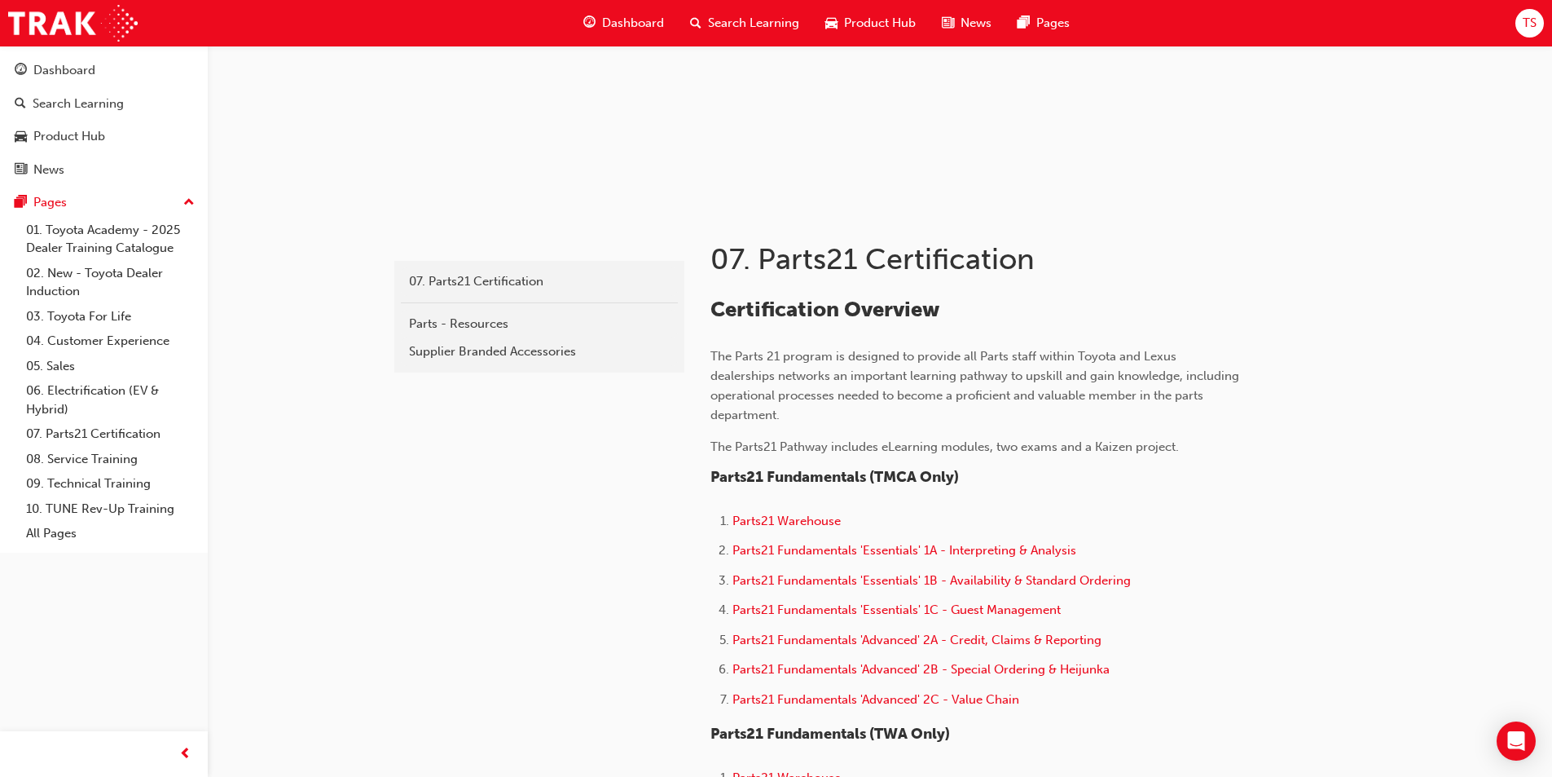
scroll to position [244, 0]
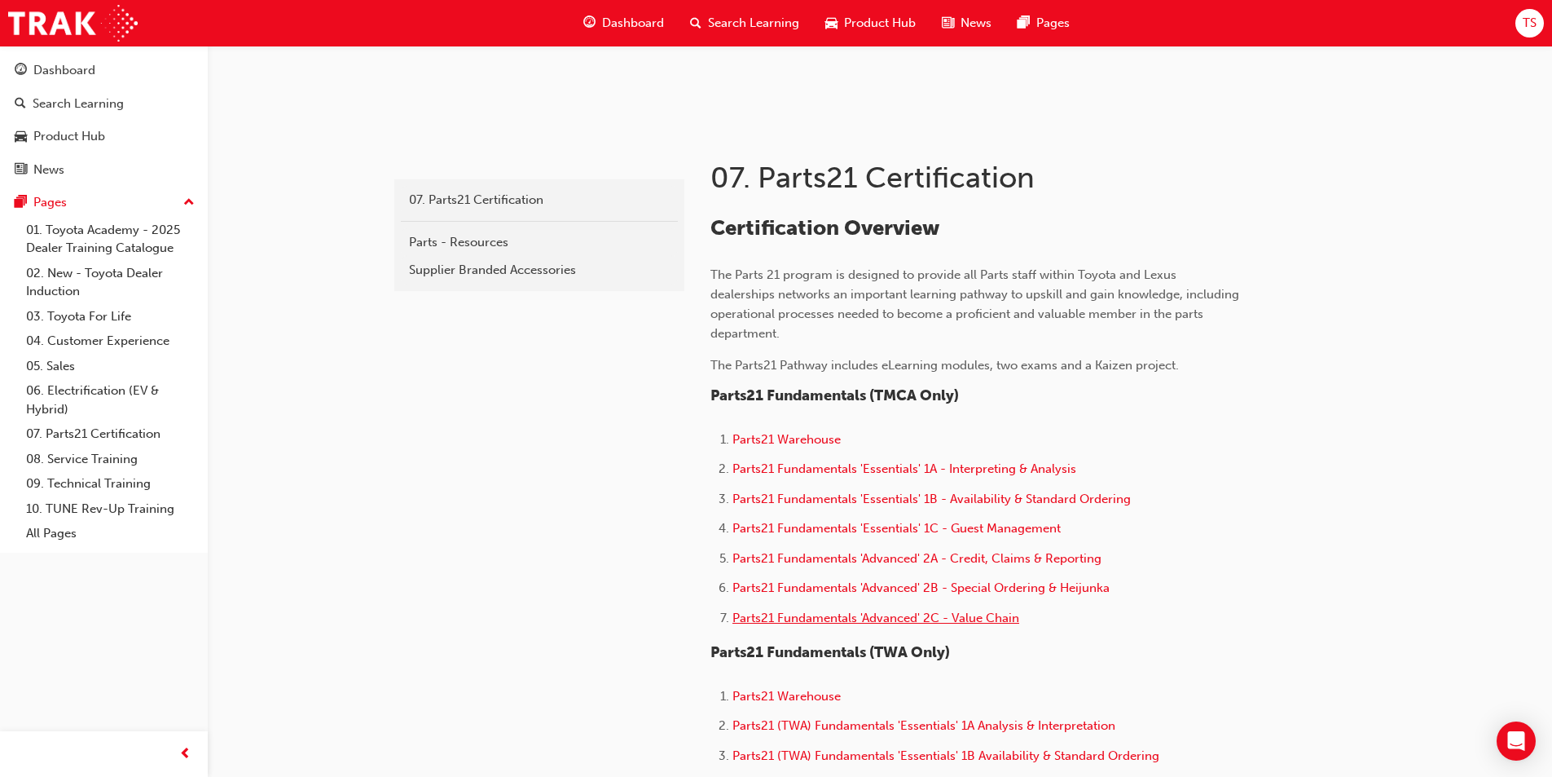
click at [764, 624] on span "Parts21 Fundamentals 'Advanced' 2C - Value Chain" at bounding box center [876, 617] width 287 height 15
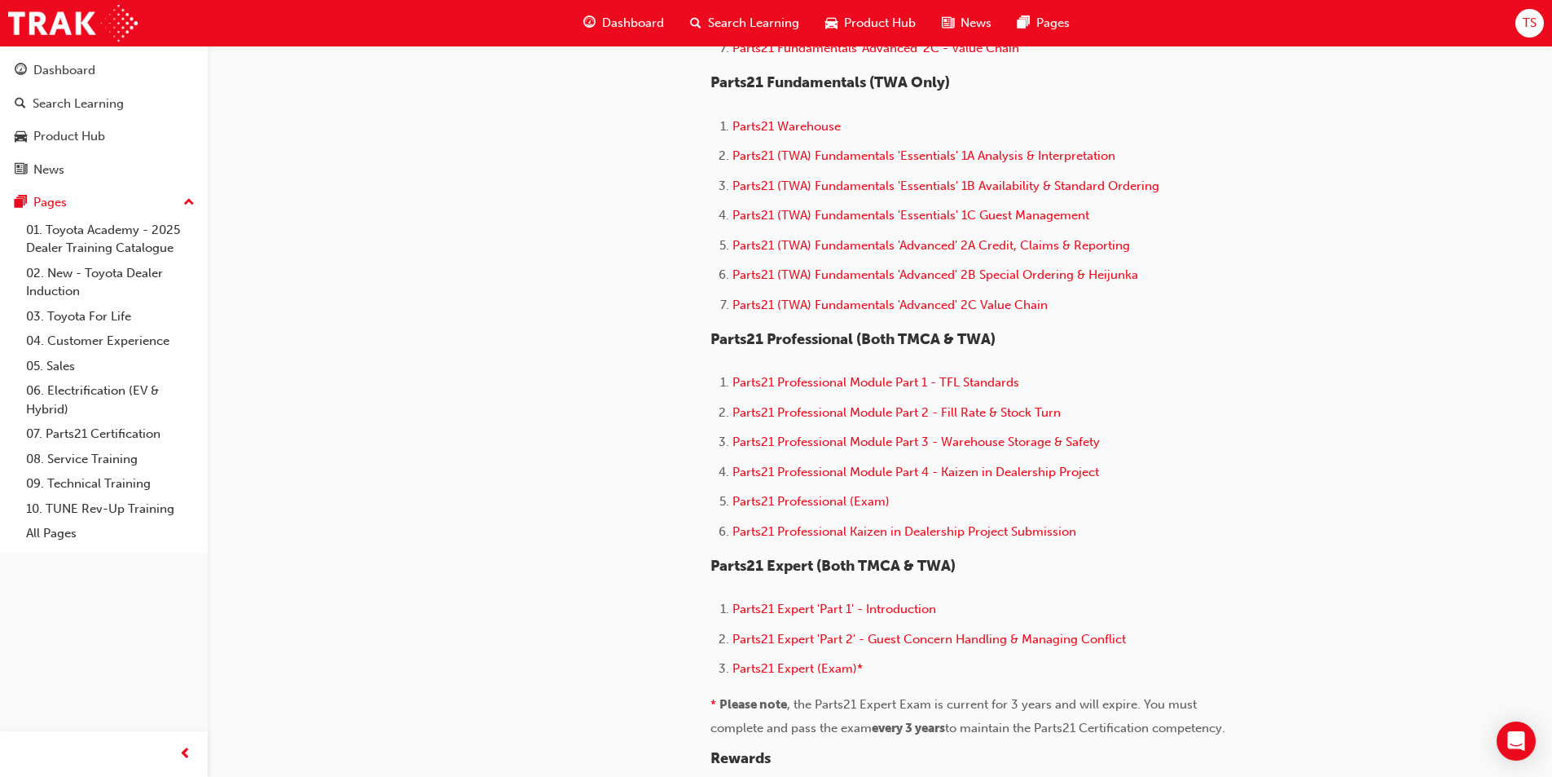
scroll to position [815, 0]
click at [817, 384] on span "Parts21 Professional Module Part 1 - TFL Standards" at bounding box center [876, 381] width 287 height 15
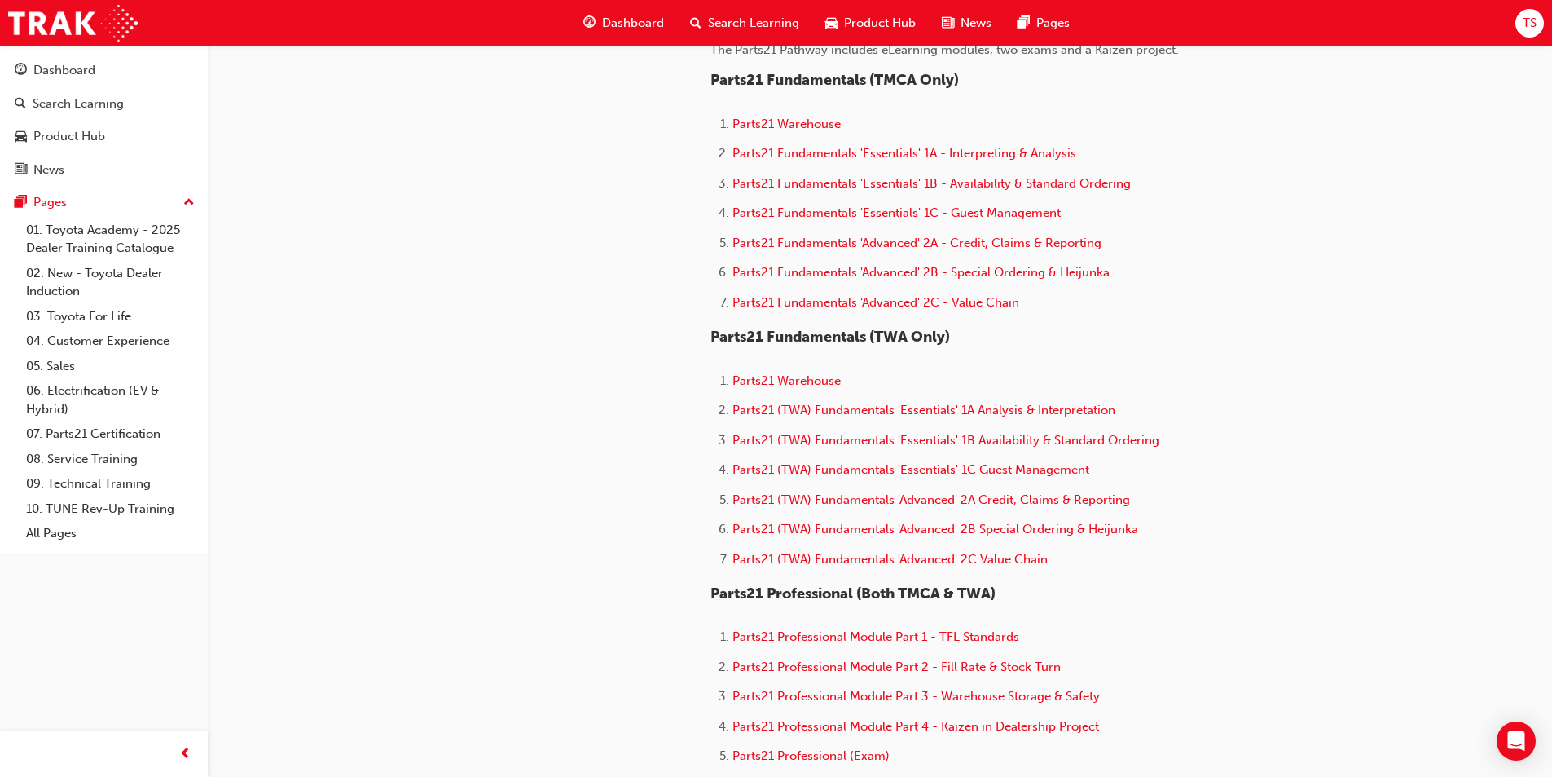
scroll to position [570, 0]
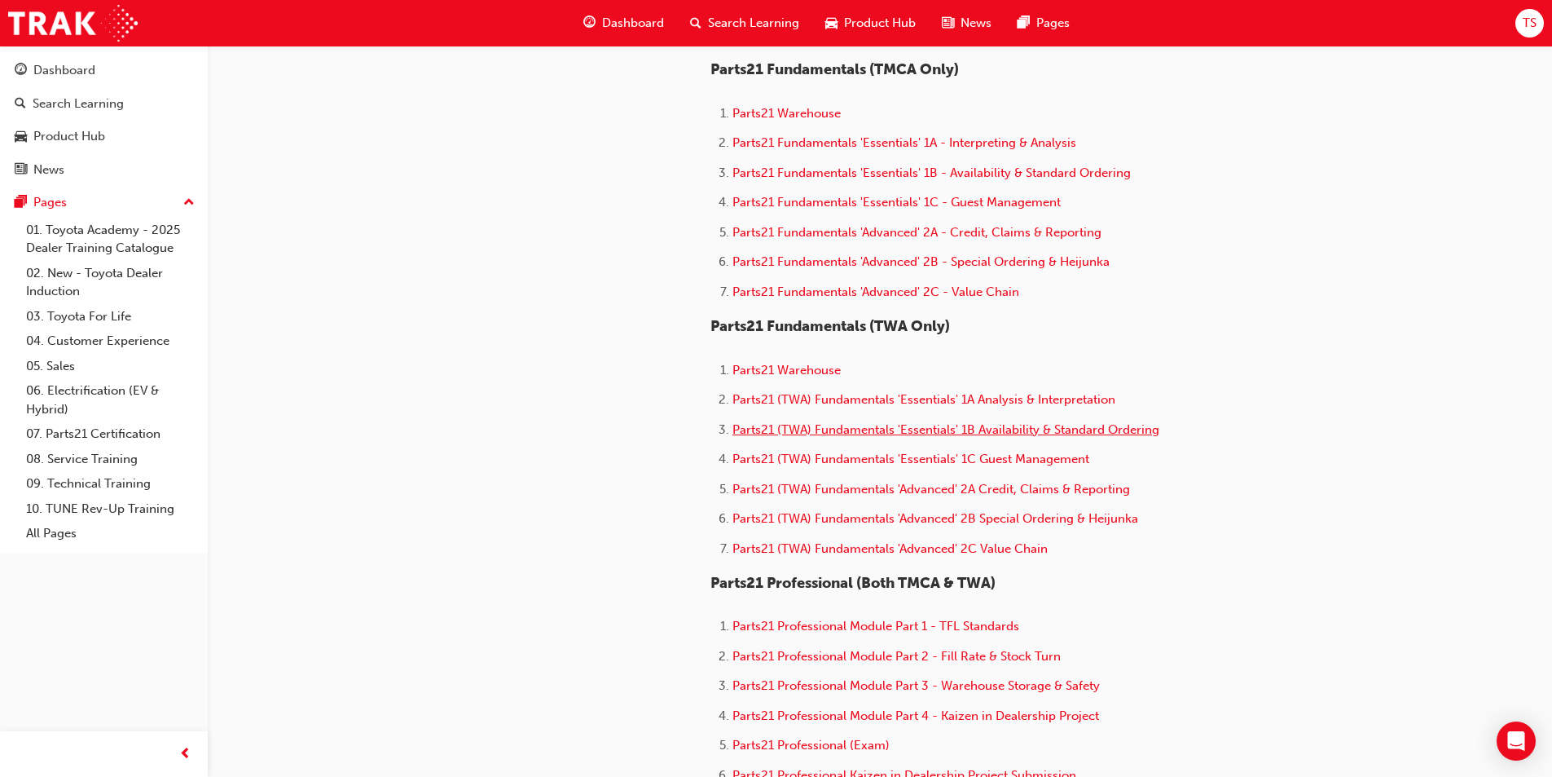
click at [843, 425] on span "Parts21 (TWA) Fundamentals 'Essentials' 1B Availability & Standard Ordering" at bounding box center [946, 429] width 427 height 15
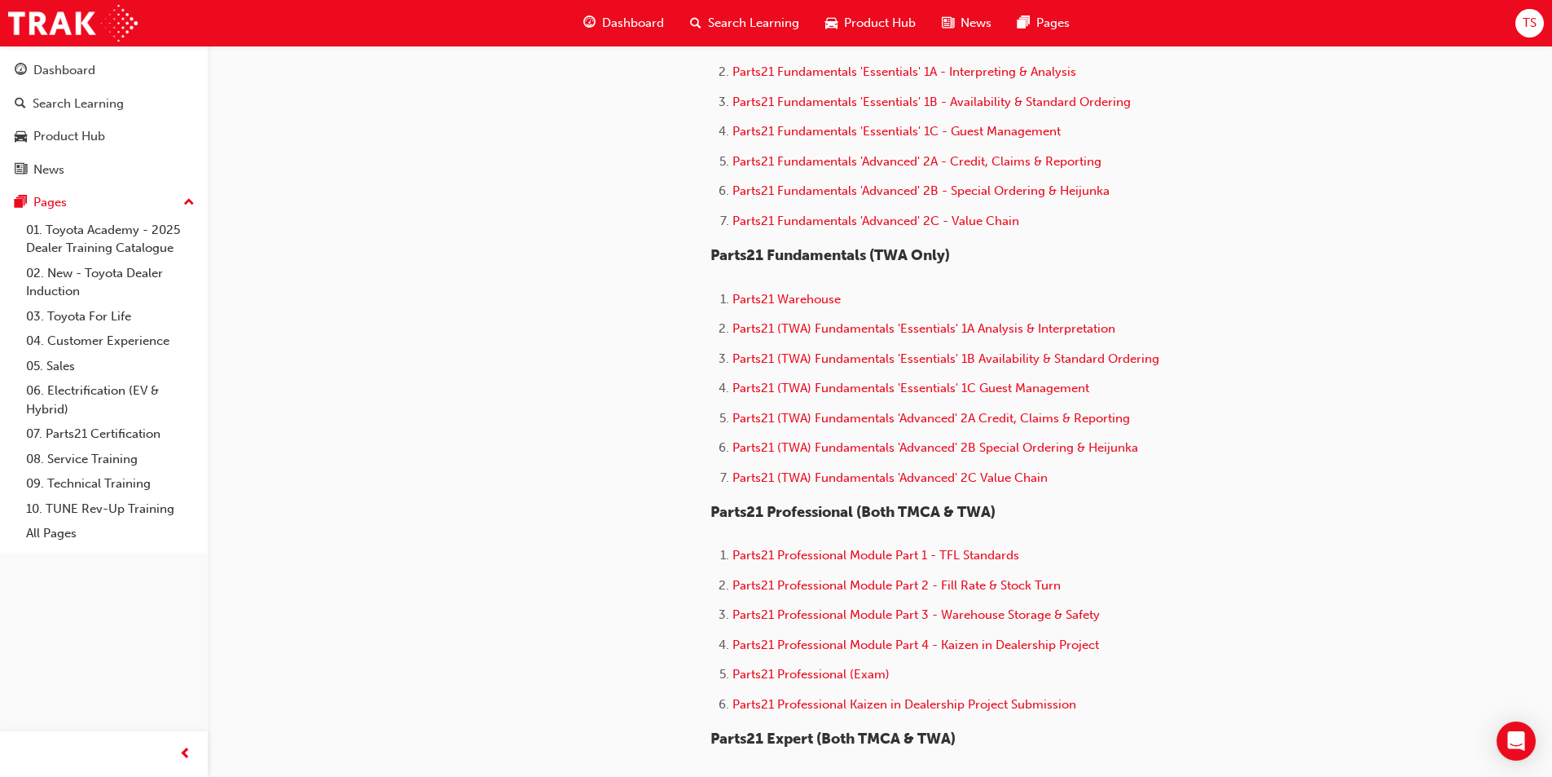
scroll to position [733, 0]
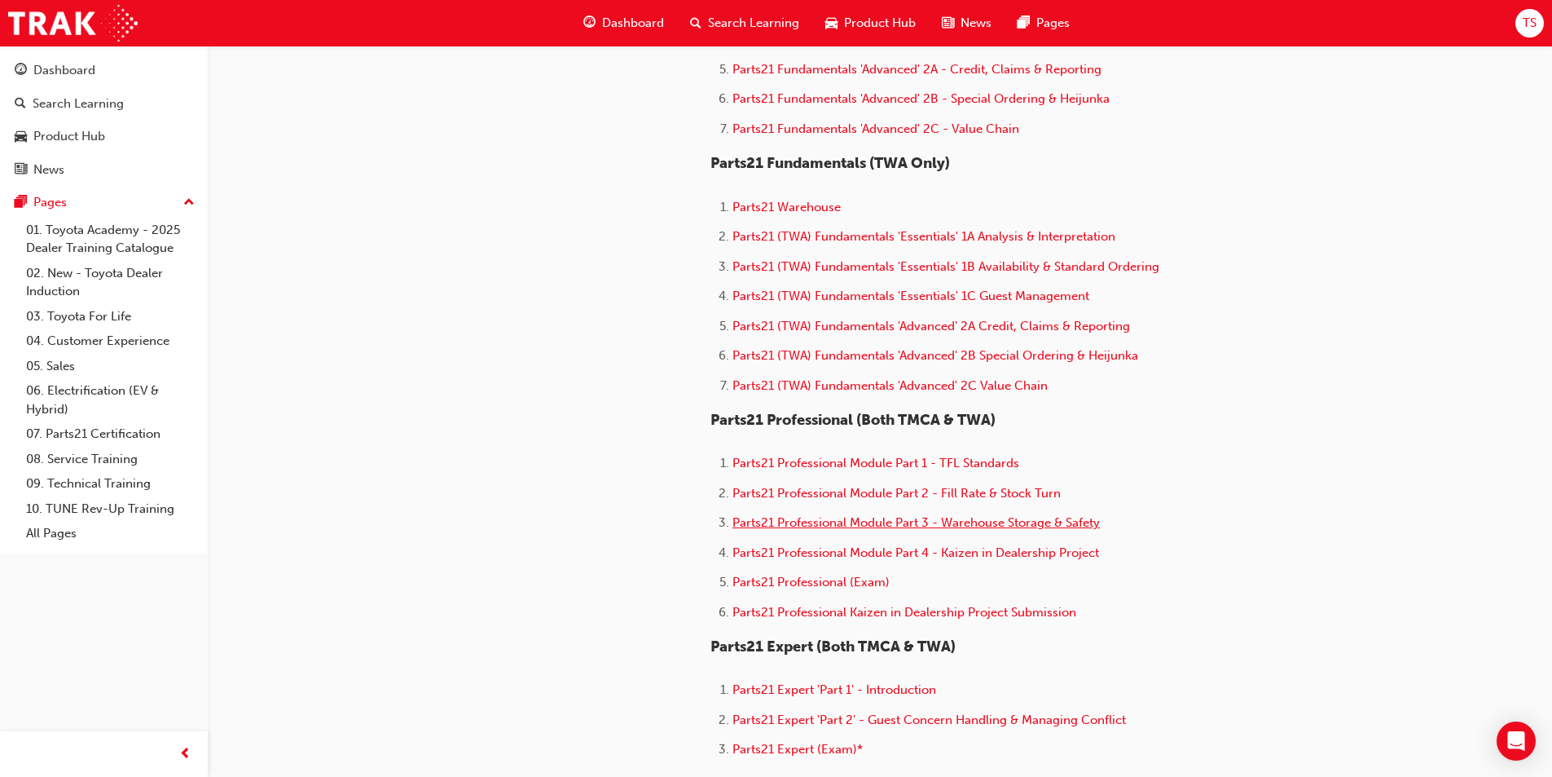
click at [887, 528] on span "Parts21 Professional Module Part 3 - Warehouse Storage & Safety" at bounding box center [917, 522] width 368 height 15
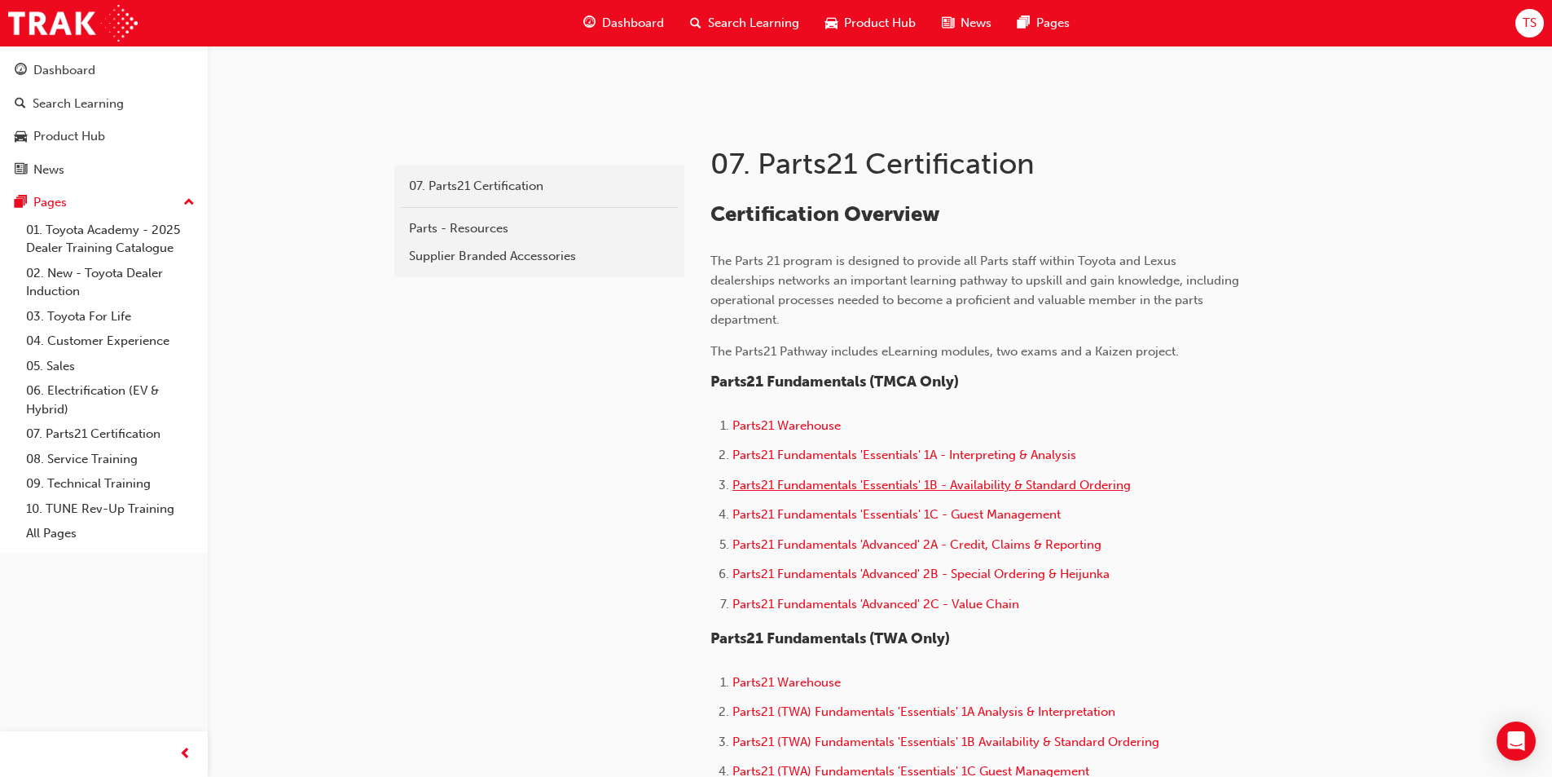
scroll to position [326, 0]
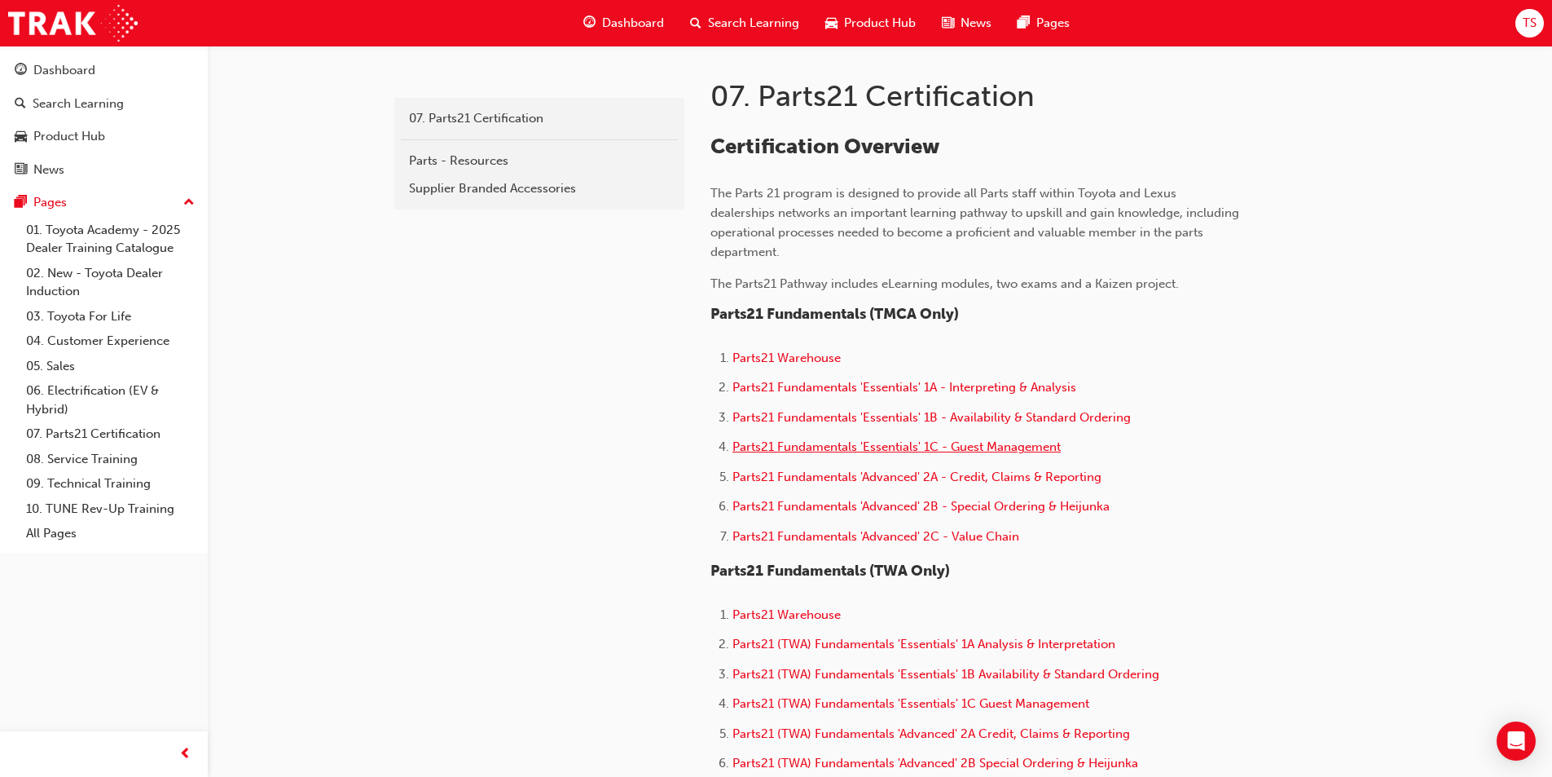
click at [833, 449] on span "Parts21 Fundamentals 'Essentials' 1C - Guest Management" at bounding box center [897, 446] width 328 height 15
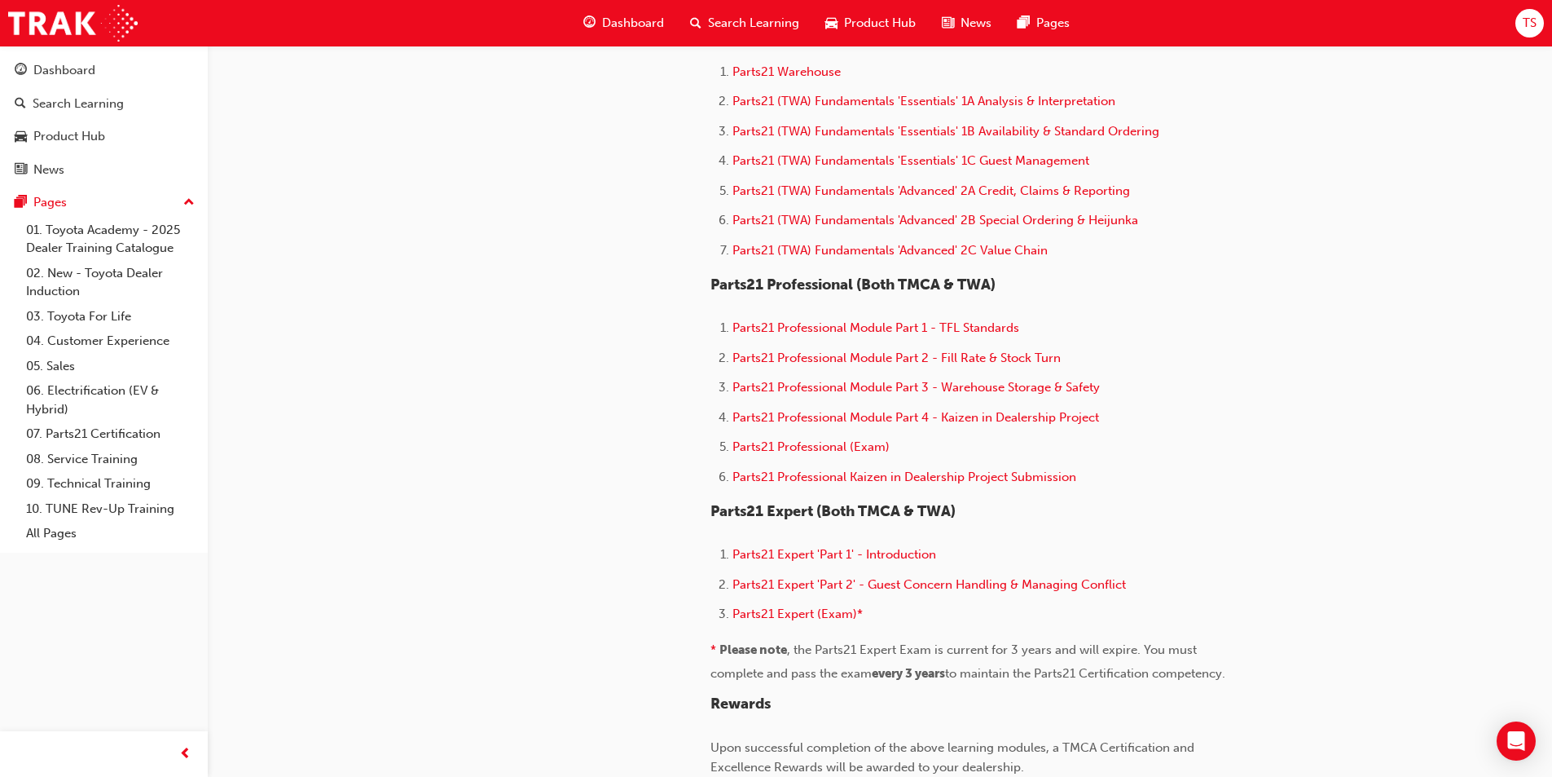
scroll to position [896, 0]
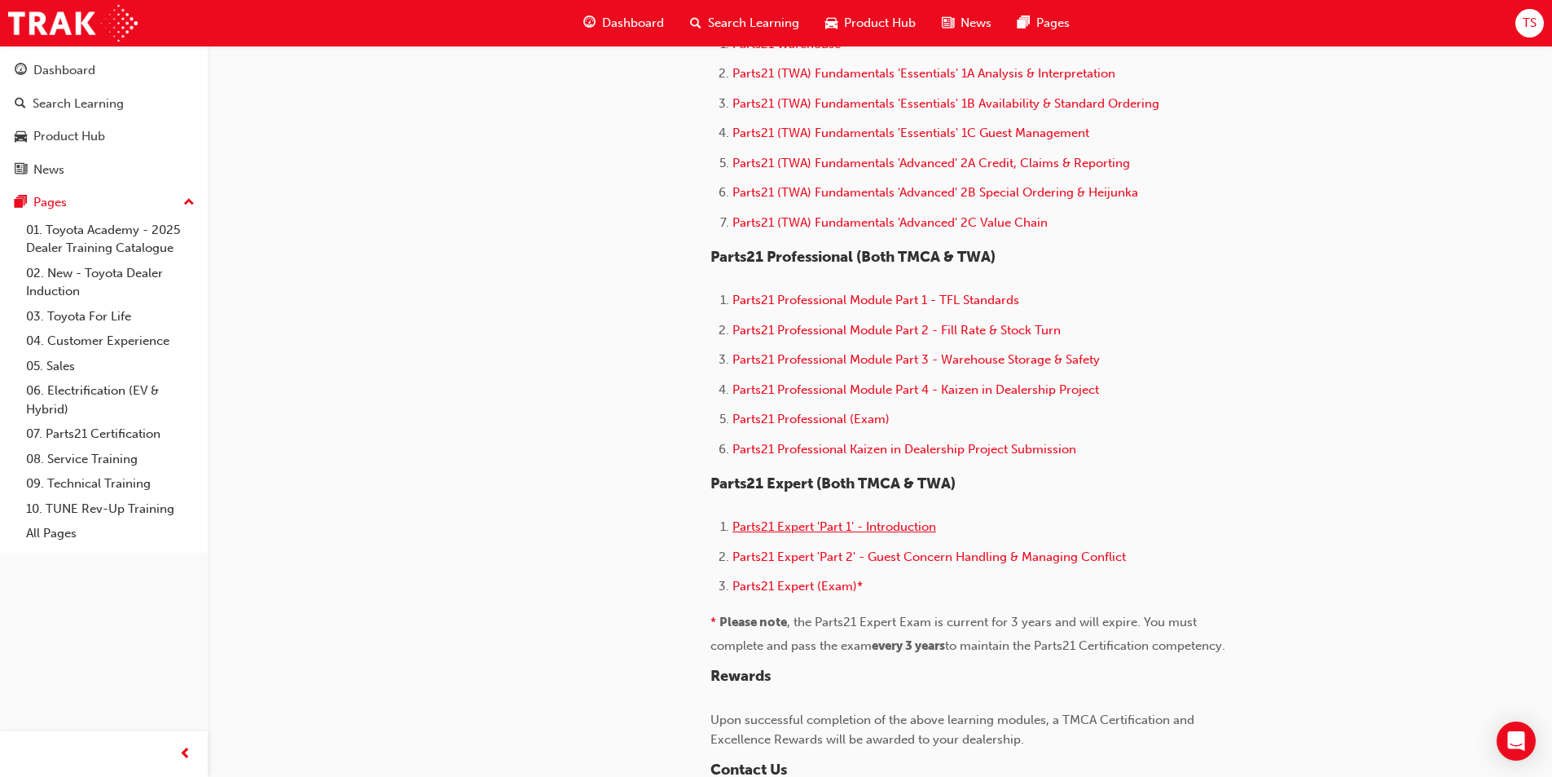
click at [826, 531] on span "Parts21 Expert 'Part 1' - Introduction" at bounding box center [835, 526] width 204 height 15
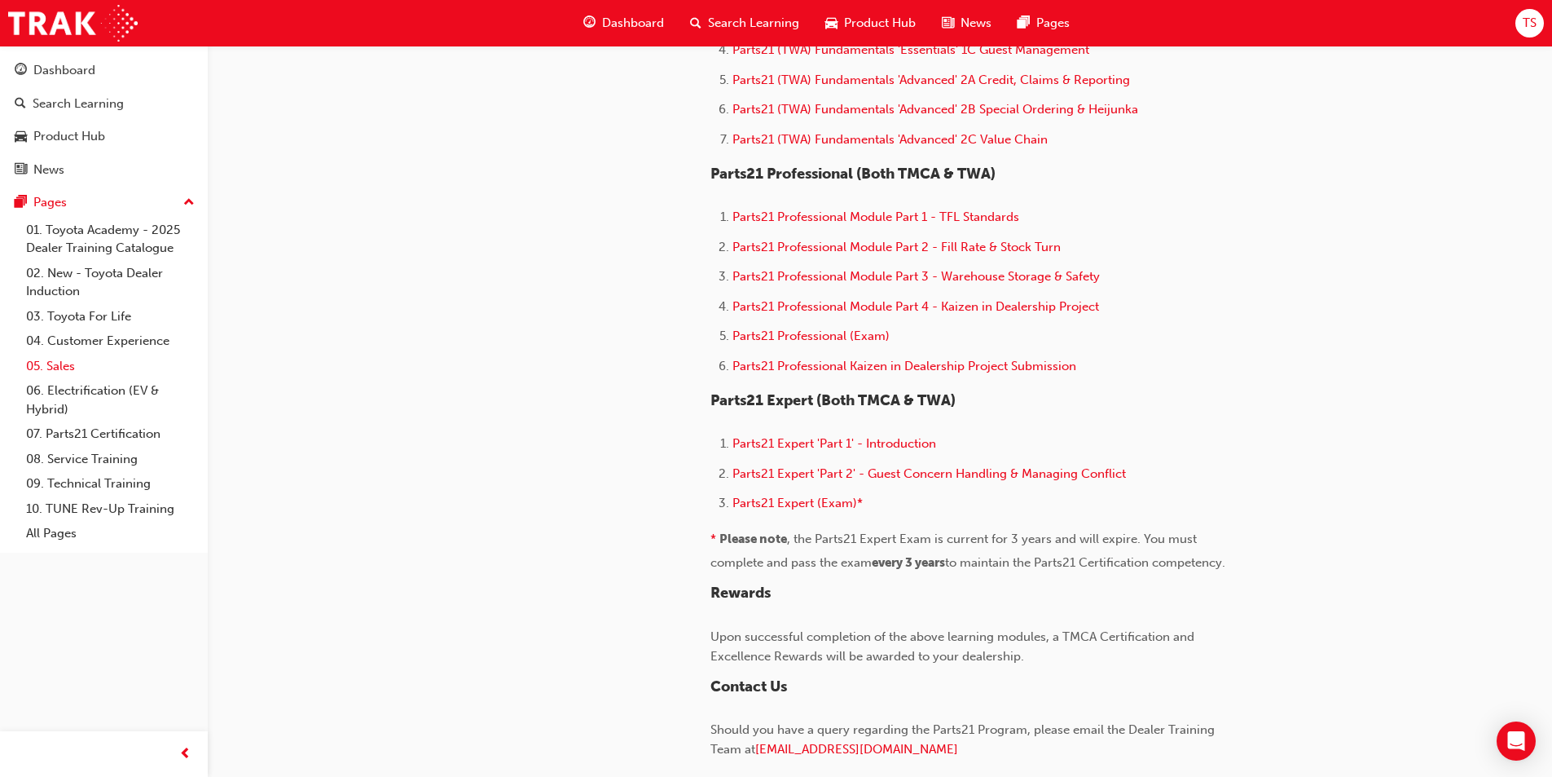
scroll to position [978, 0]
click at [36, 125] on link "Product Hub" at bounding box center [104, 136] width 195 height 30
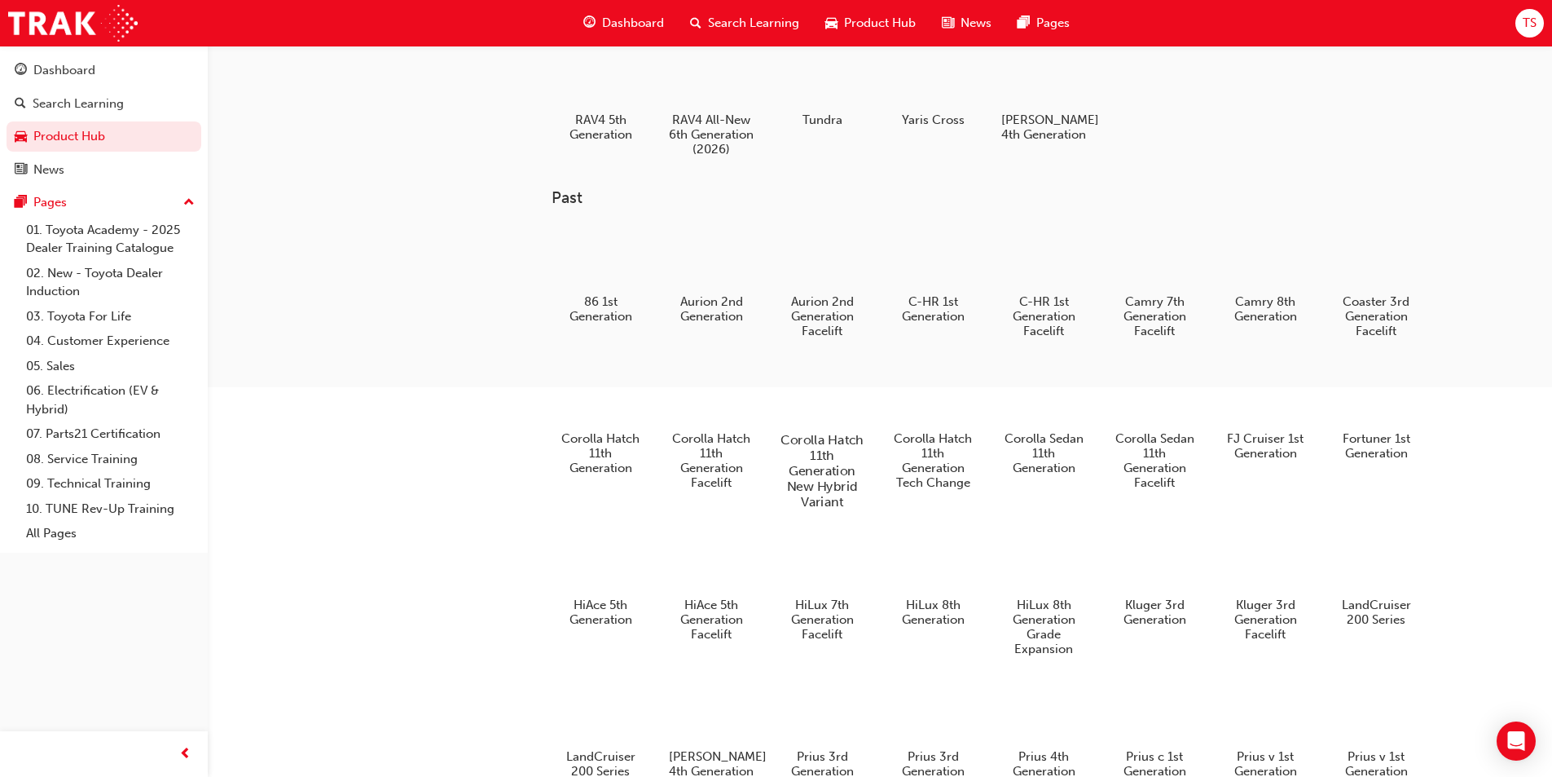
scroll to position [570, 0]
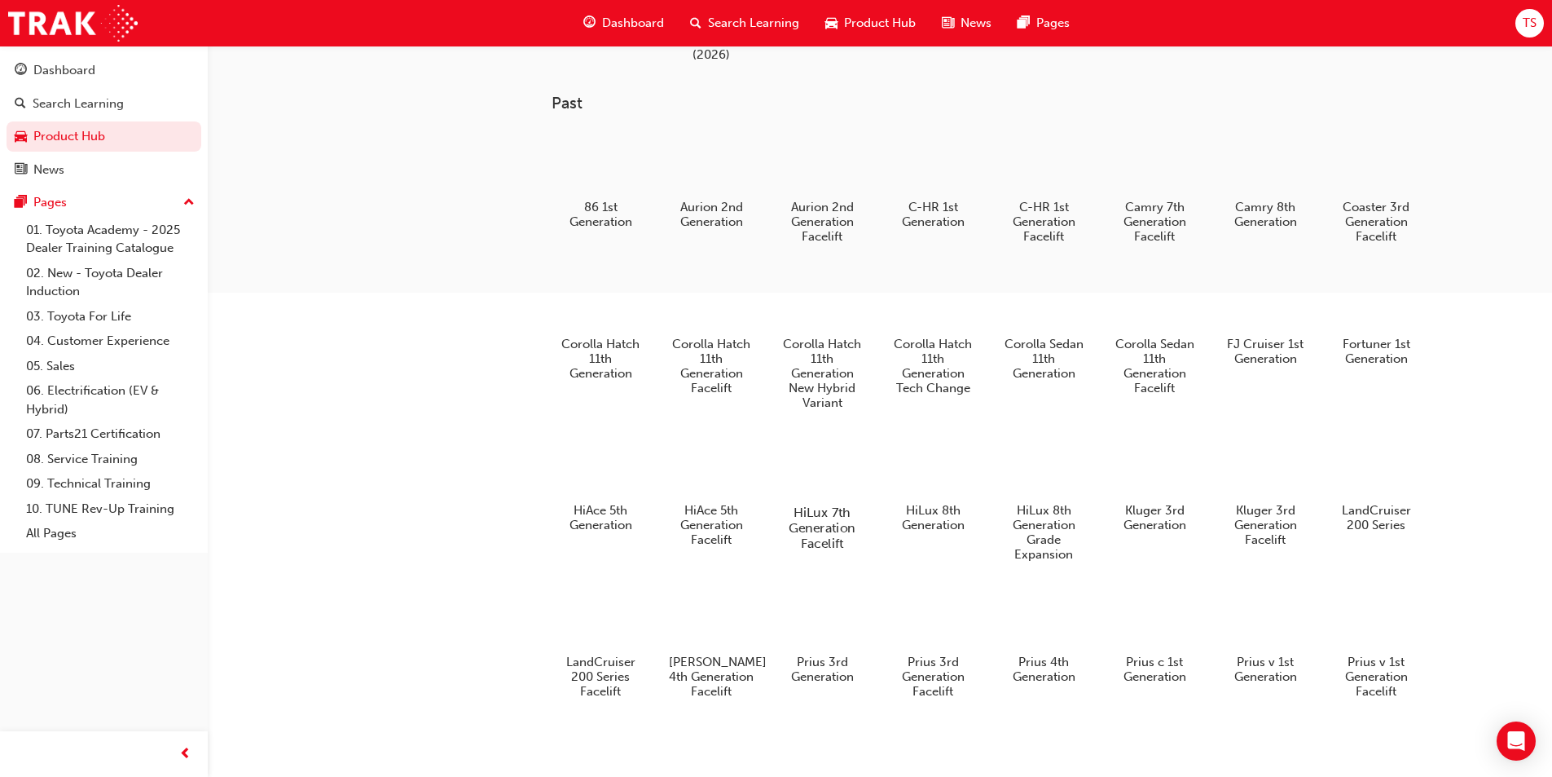
click at [825, 538] on h5 "HiLux 7th Generation Facelift" at bounding box center [822, 527] width 90 height 46
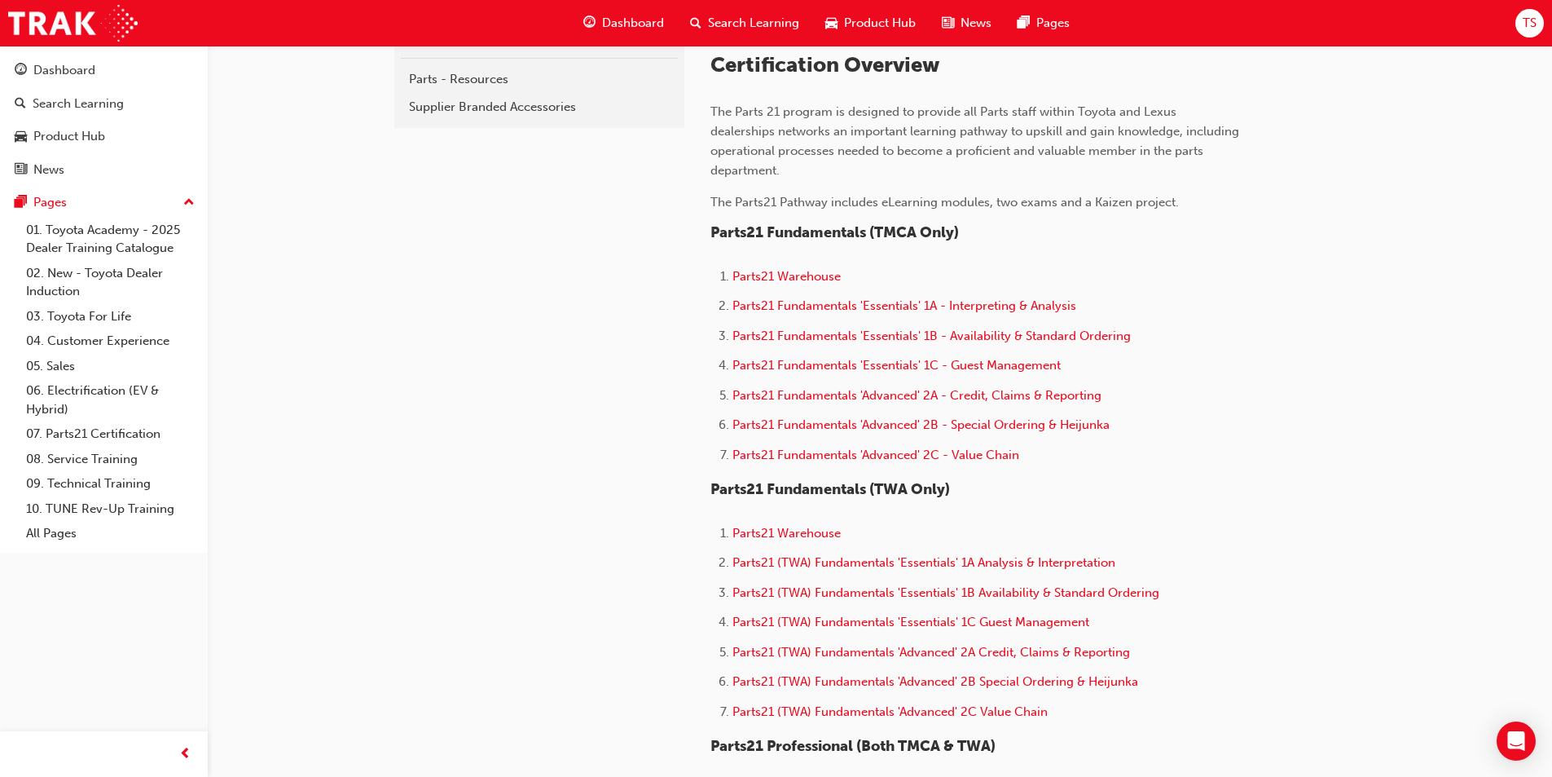
scroll to position [1206, 0]
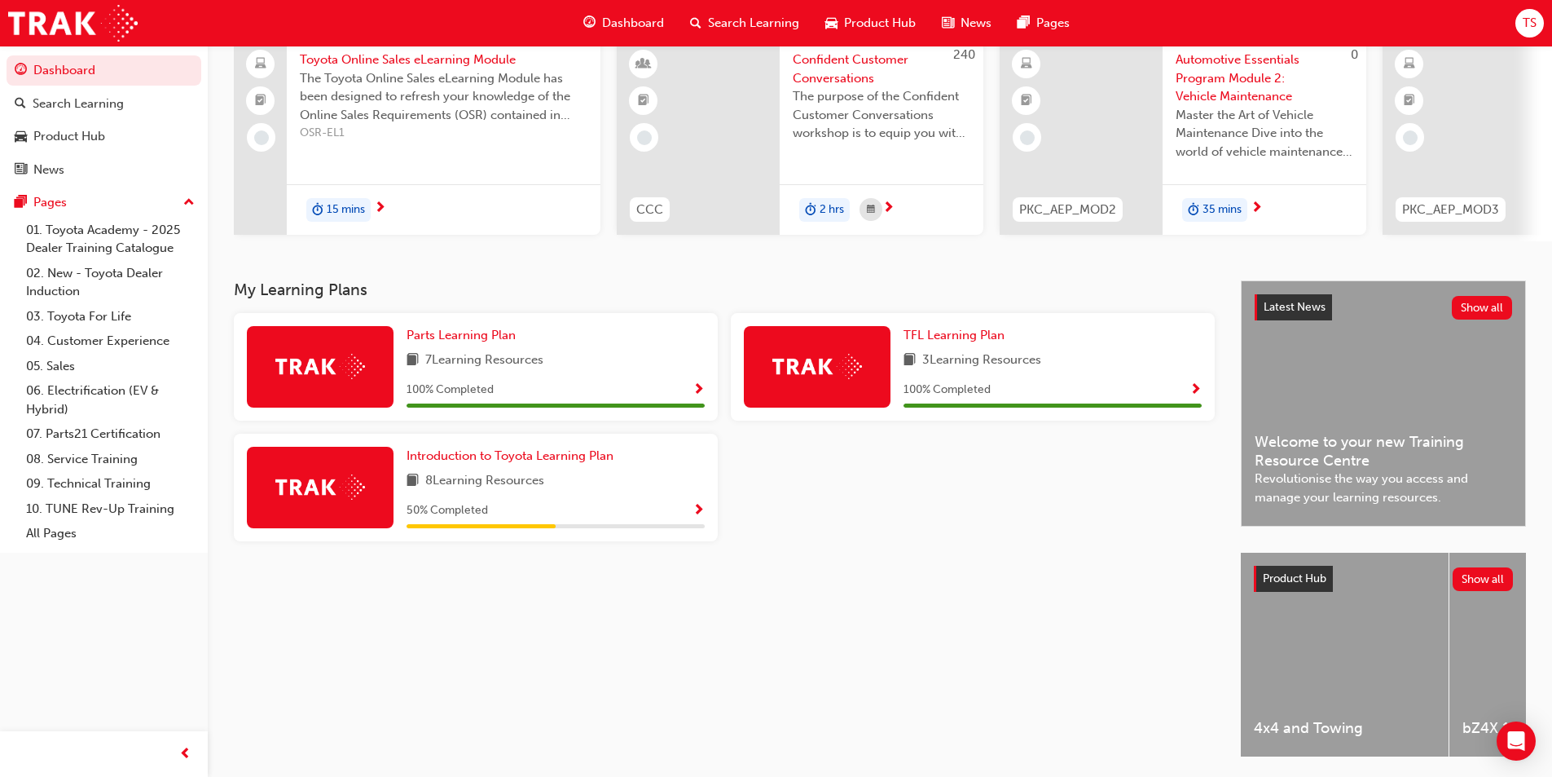
scroll to position [197, 0]
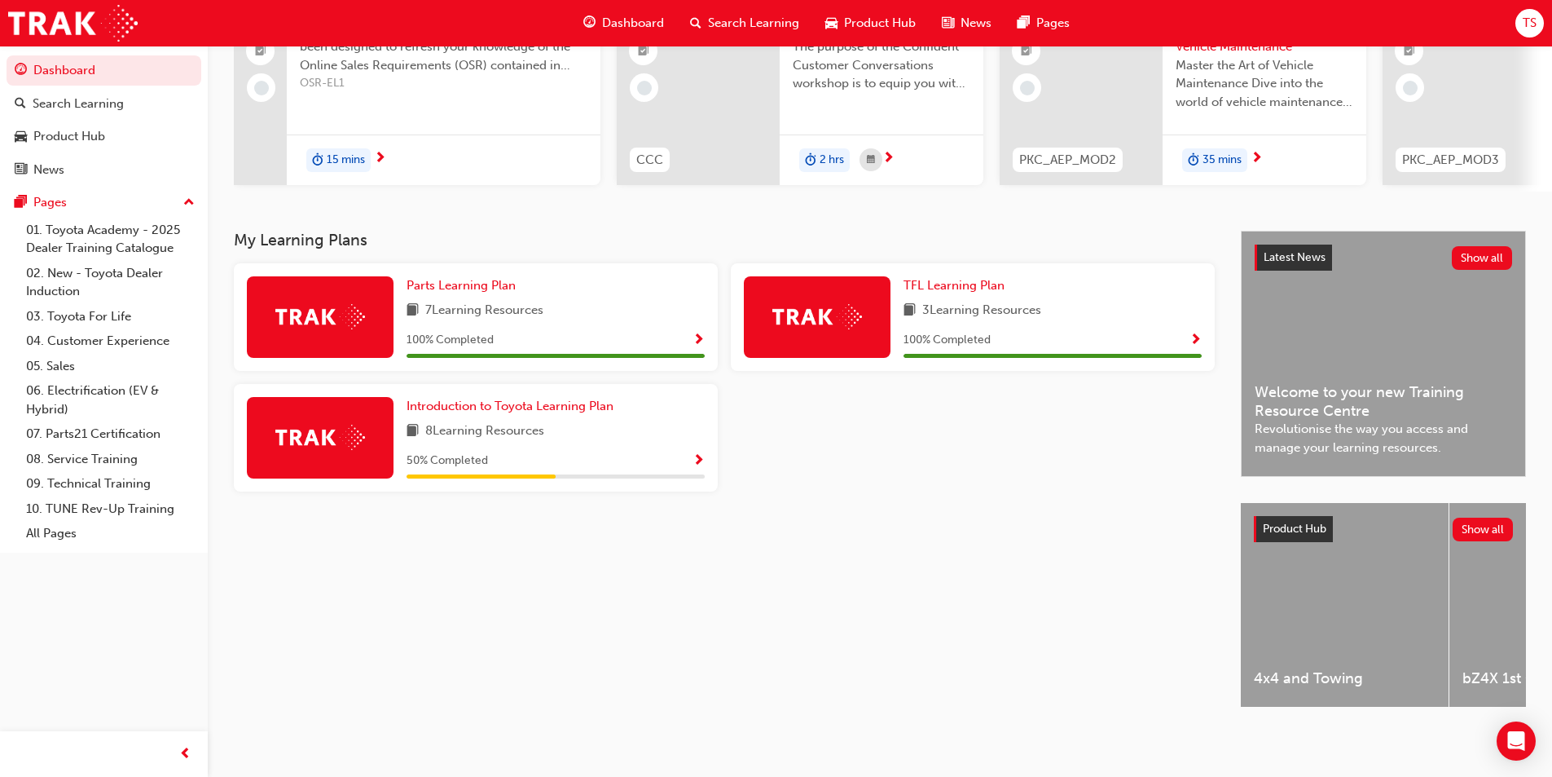
click at [479, 451] on div "50 % Completed" at bounding box center [556, 461] width 298 height 20
click at [480, 403] on span "Introduction to Toyota Learning Plan" at bounding box center [510, 406] width 207 height 15
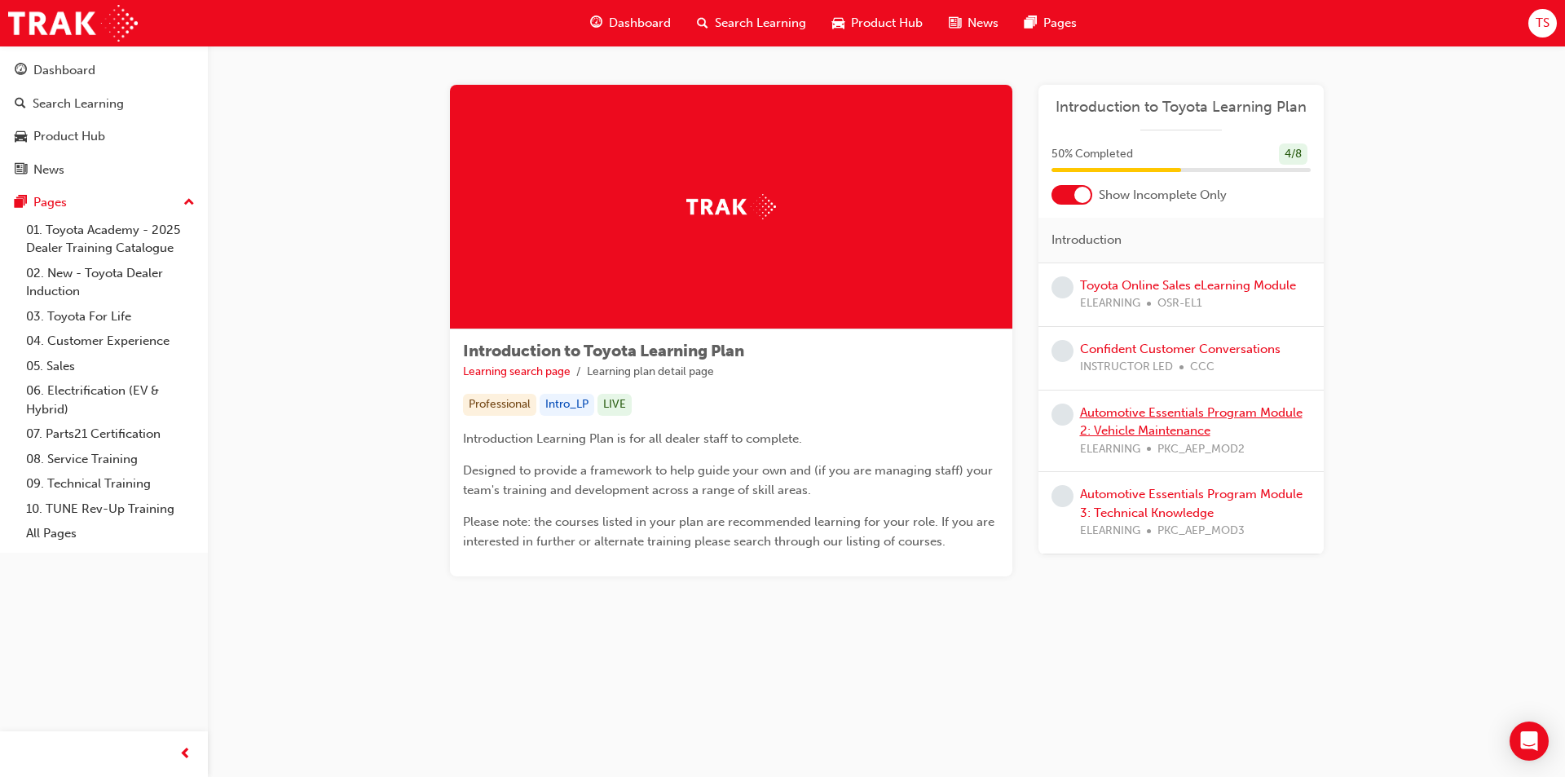
click at [1119, 417] on link "Automotive Essentials Program Module 2: Vehicle Maintenance" at bounding box center [1191, 421] width 222 height 33
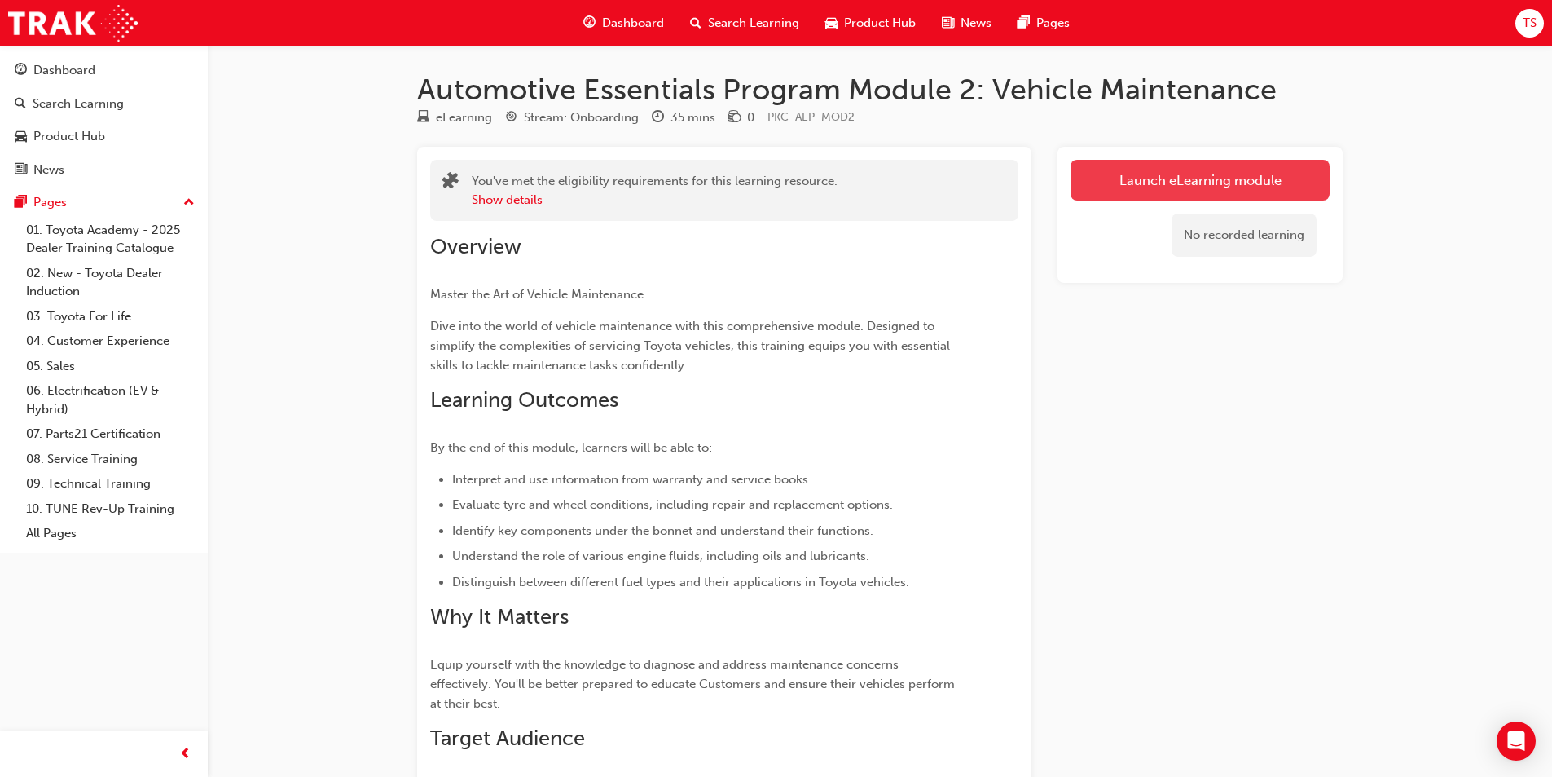
click at [1189, 187] on link "Launch eLearning module" at bounding box center [1200, 180] width 259 height 41
